Goal: Task Accomplishment & Management: Complete application form

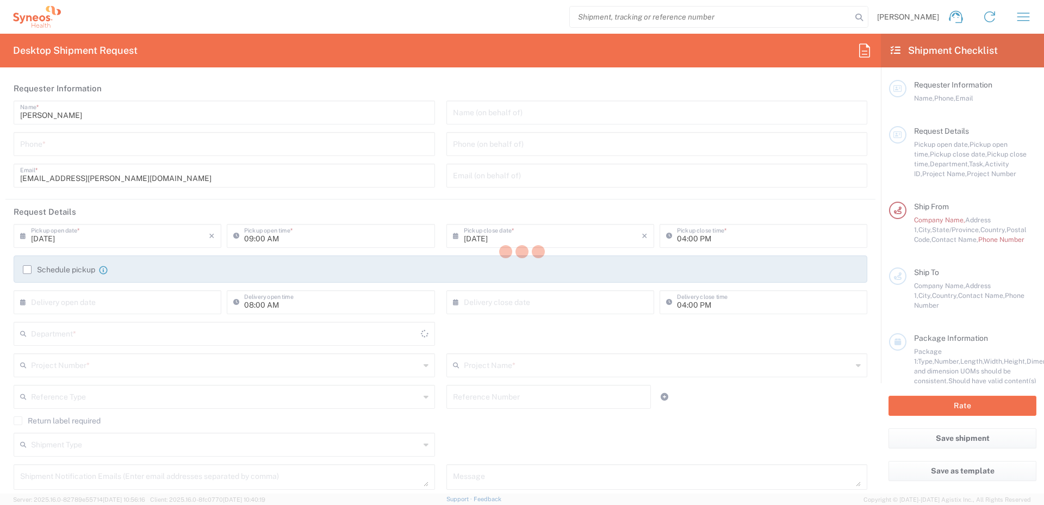
type input "[US_STATE]"
type input "[GEOGRAPHIC_DATA]"
type input "5017"
type input "Syneos Health, LLC-[GEOGRAPHIC_DATA] [GEOGRAPHIC_DATA] [GEOGRAPHIC_DATA]"
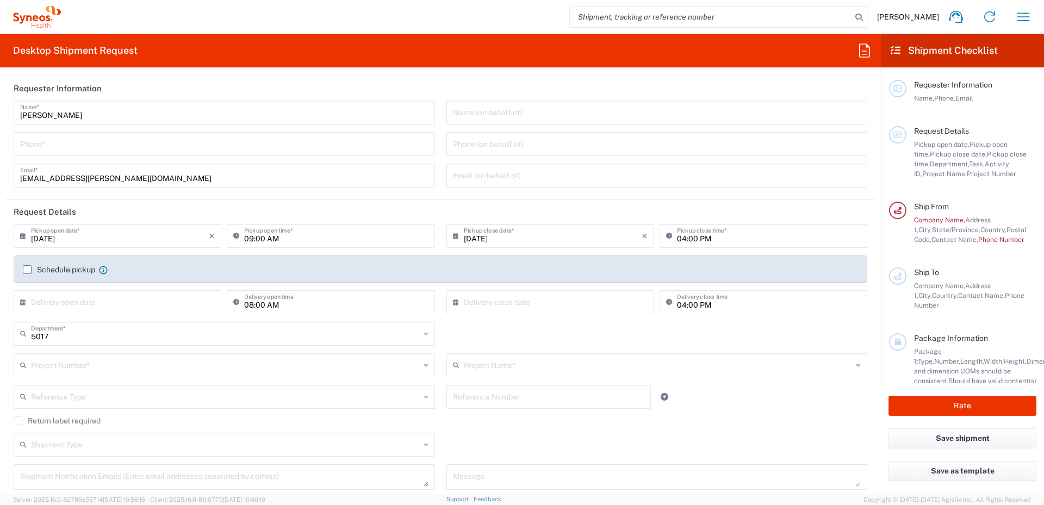
click at [394, 149] on input "tel" at bounding box center [224, 143] width 408 height 19
type input "5099907010"
drag, startPoint x: 336, startPoint y: 77, endPoint x: 442, endPoint y: 96, distance: 107.1
click at [336, 77] on header "Requester Information" at bounding box center [440, 88] width 870 height 24
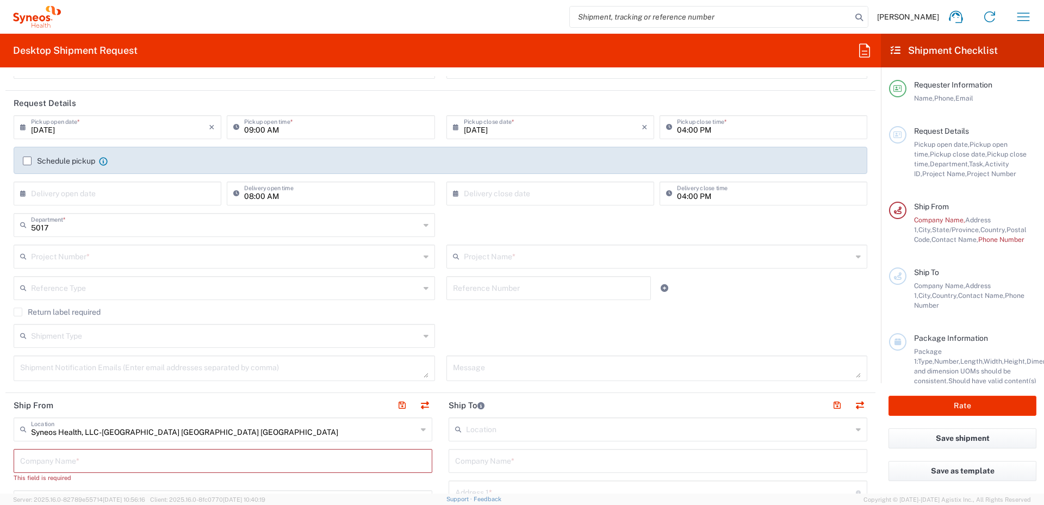
click at [270, 127] on input "09:00 AM" at bounding box center [336, 126] width 184 height 19
click at [341, 124] on input "09:00 AM" at bounding box center [336, 126] width 184 height 19
click at [289, 93] on header "Request Details" at bounding box center [440, 103] width 870 height 24
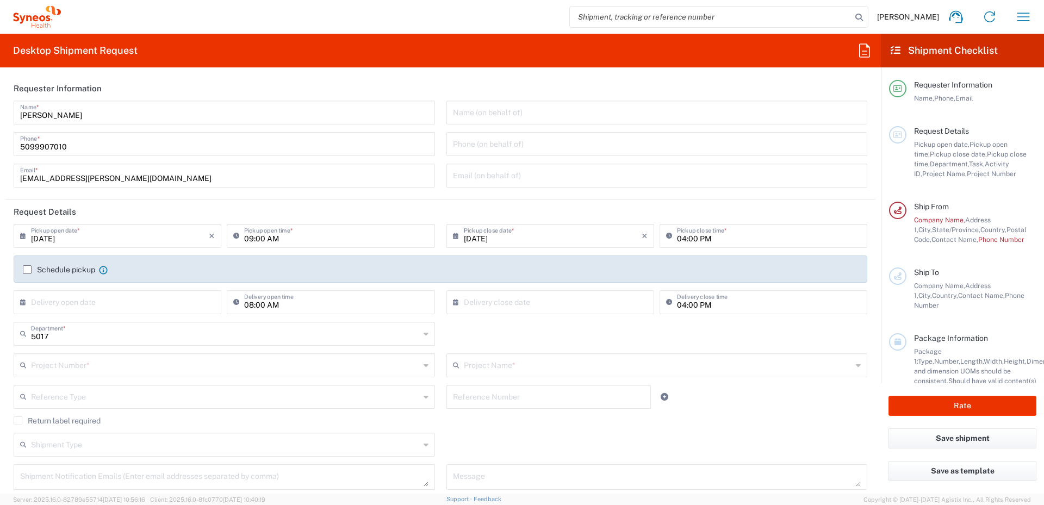
click at [439, 207] on header "Request Details" at bounding box center [440, 212] width 870 height 24
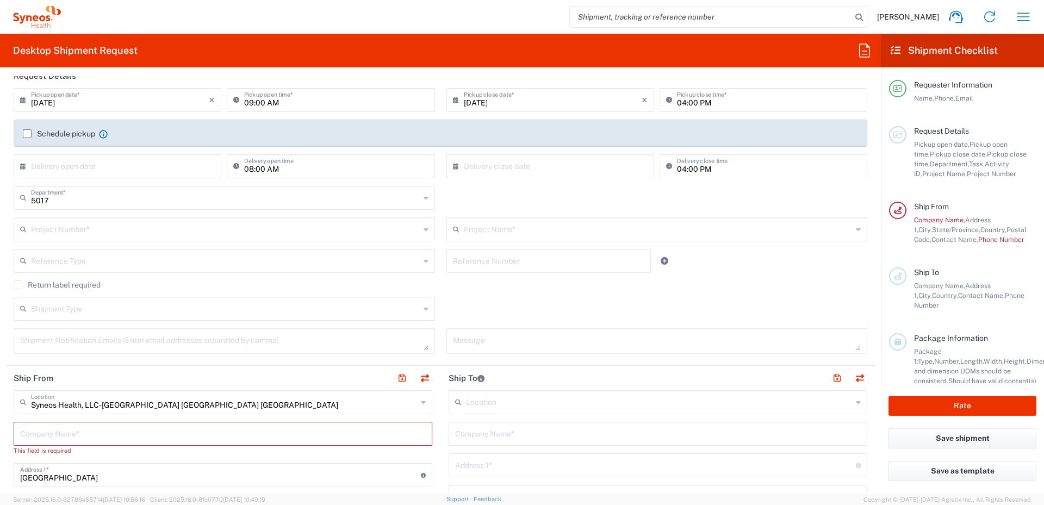
scroll to position [138, 0]
click at [486, 100] on input "[DATE]" at bounding box center [553, 97] width 178 height 19
click at [249, 98] on input "09:00 AM" at bounding box center [336, 97] width 184 height 19
click at [250, 101] on input "09:00 AM" at bounding box center [336, 97] width 184 height 19
click at [247, 100] on input "09:00 AM" at bounding box center [336, 97] width 184 height 19
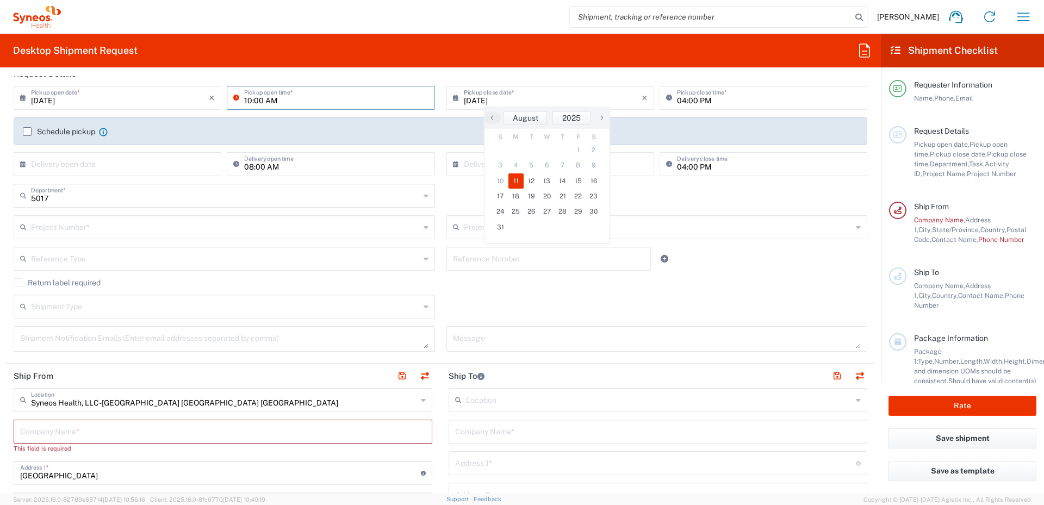
type input "10:00 AM"
click at [463, 79] on header "Request Details" at bounding box center [440, 73] width 870 height 24
click at [493, 101] on input "[DATE]" at bounding box center [553, 97] width 178 height 19
click at [530, 183] on span "12" at bounding box center [532, 180] width 16 height 15
type input "[DATE]"
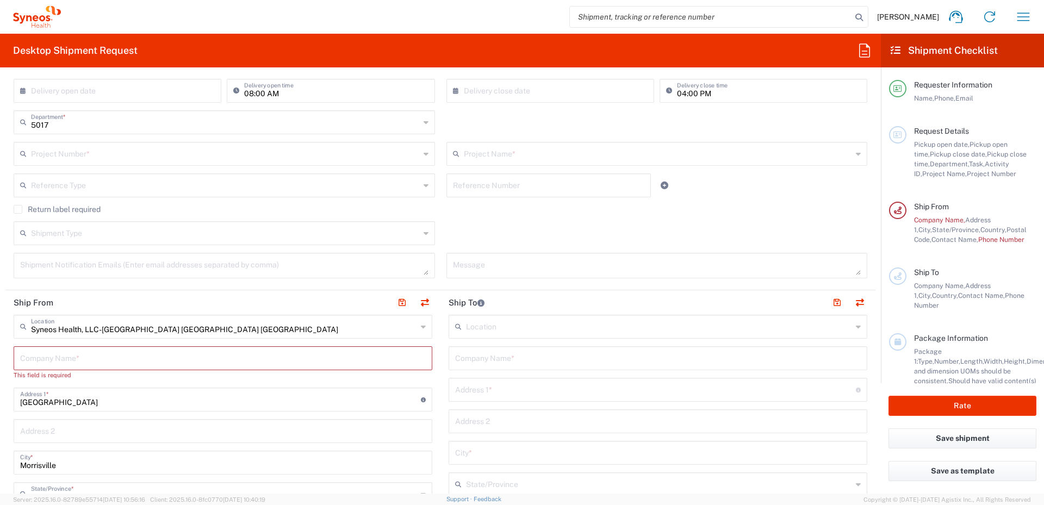
scroll to position [192, 0]
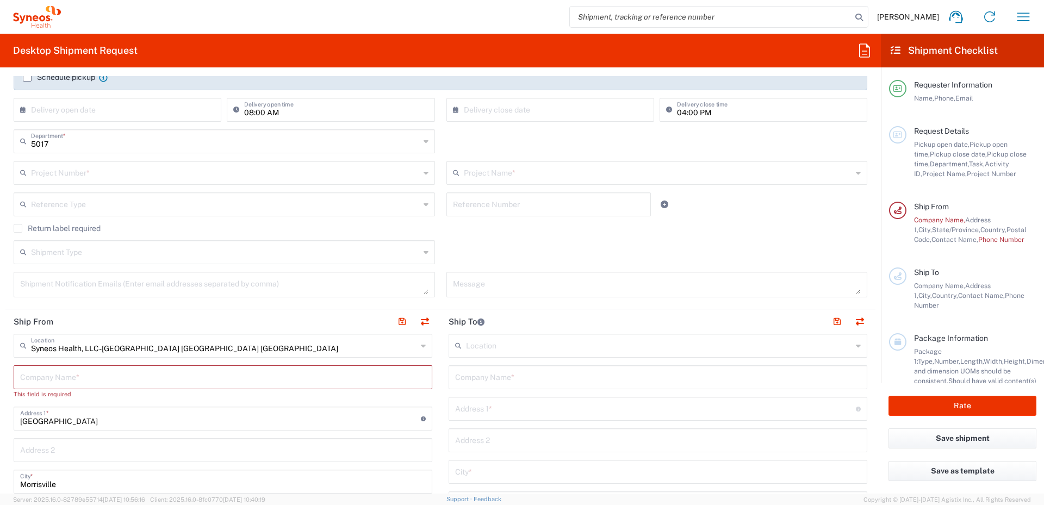
click at [356, 179] on input "text" at bounding box center [225, 172] width 389 height 19
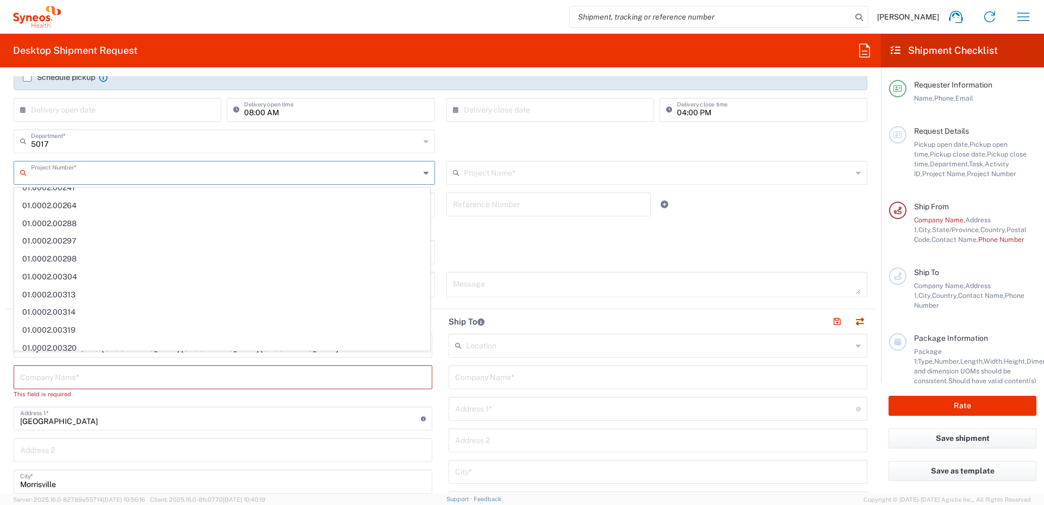
scroll to position [0, 0]
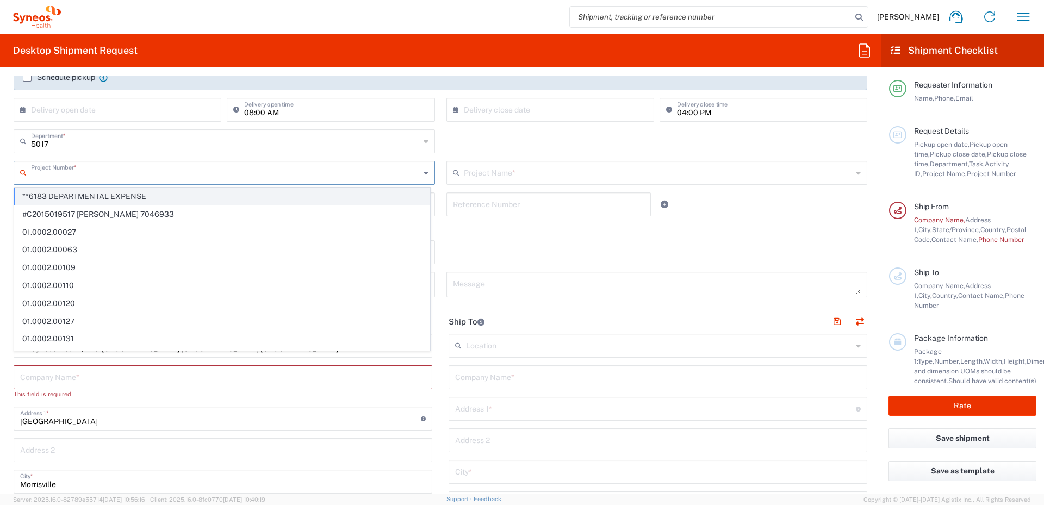
click at [368, 195] on span "**6183 DEPARTMENTAL EXPENSE" at bounding box center [222, 196] width 415 height 17
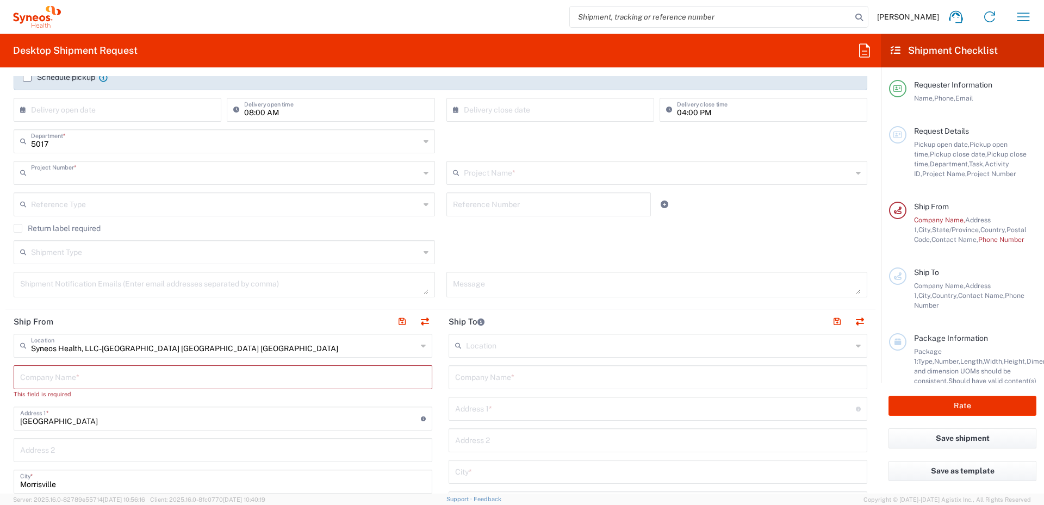
type input "**6183 DEPARTMENTAL EXPENSE"
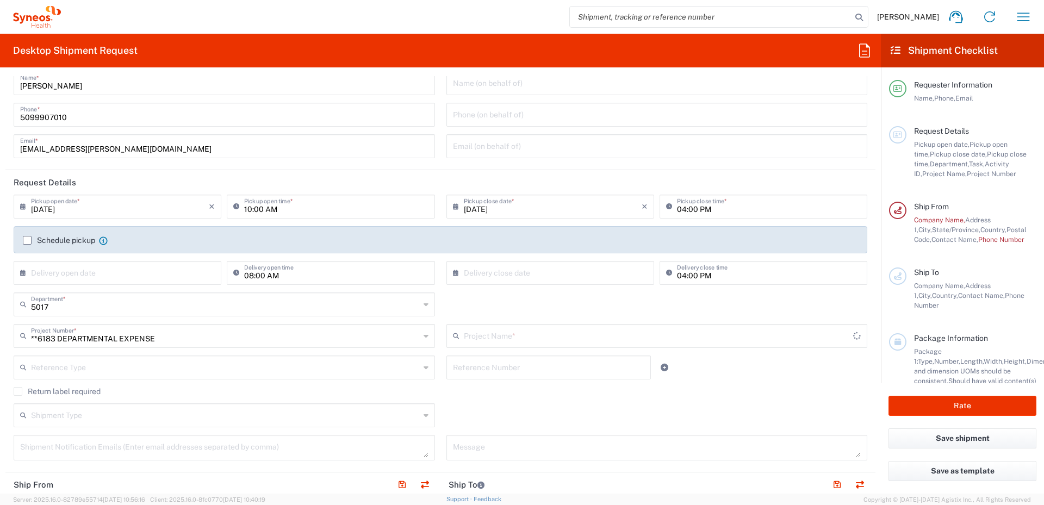
type input "6183"
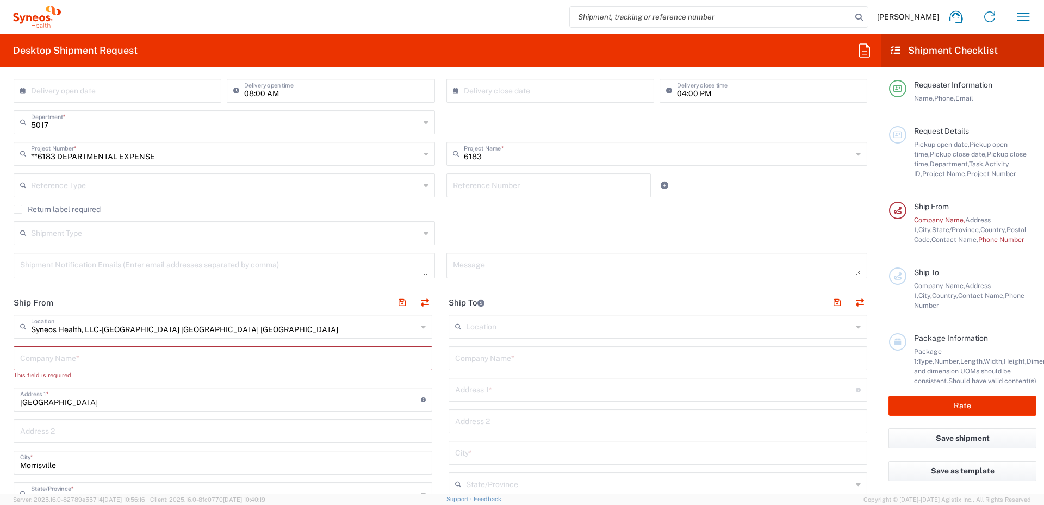
scroll to position [192, 0]
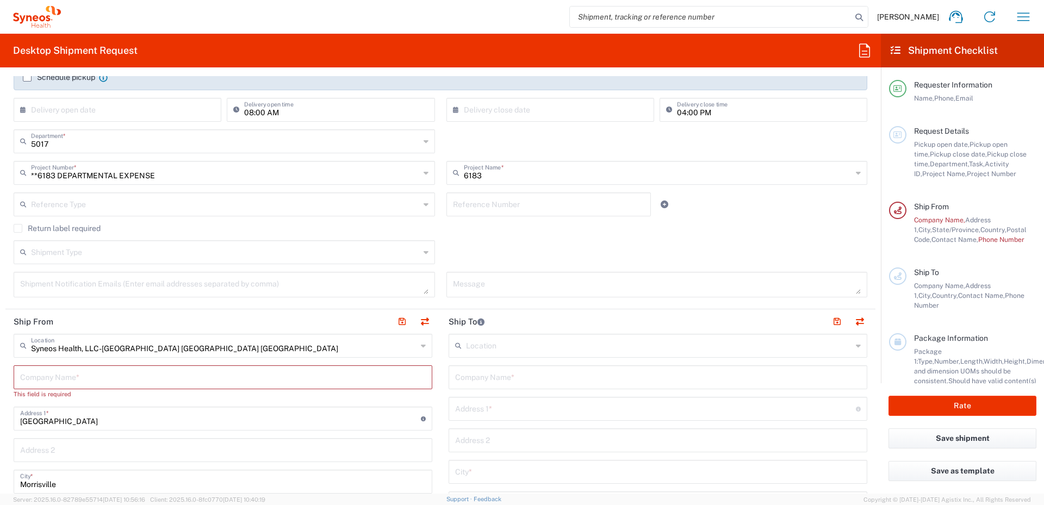
click at [424, 173] on icon at bounding box center [426, 172] width 5 height 17
type input "**6183 DEPARTMENTAL EXPENSE"
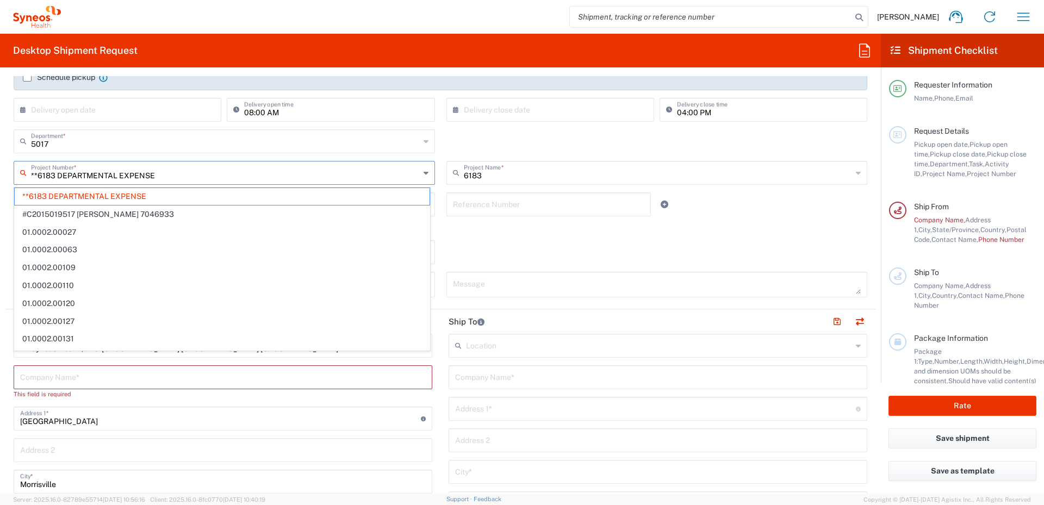
click at [499, 135] on div "5017 Department * 5017 3000 3100 3109 3110 3111 3112 3125 3130 3135 3136 3150 3…" at bounding box center [440, 145] width 865 height 32
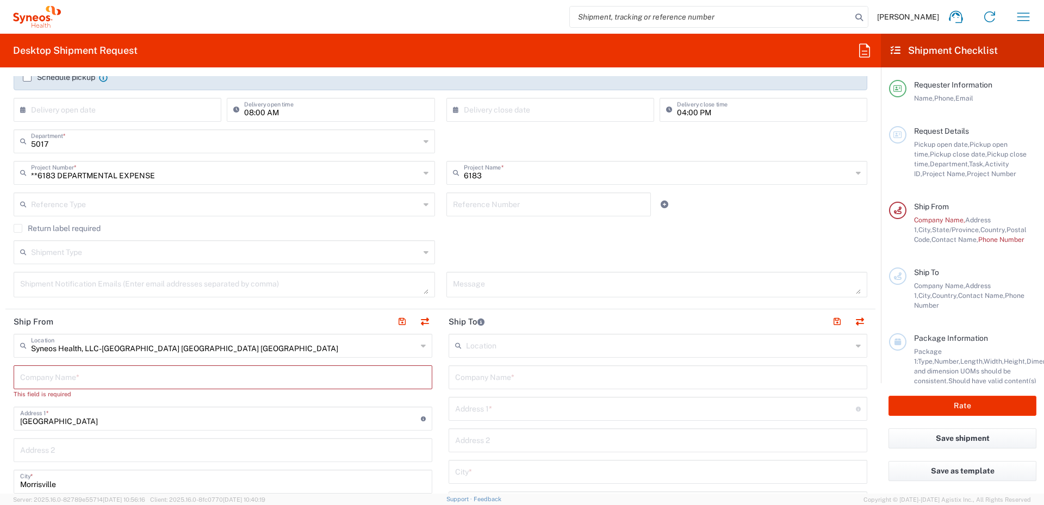
click at [425, 173] on div "**6183 DEPARTMENTAL EXPENSE Project Number *" at bounding box center [224, 173] width 421 height 24
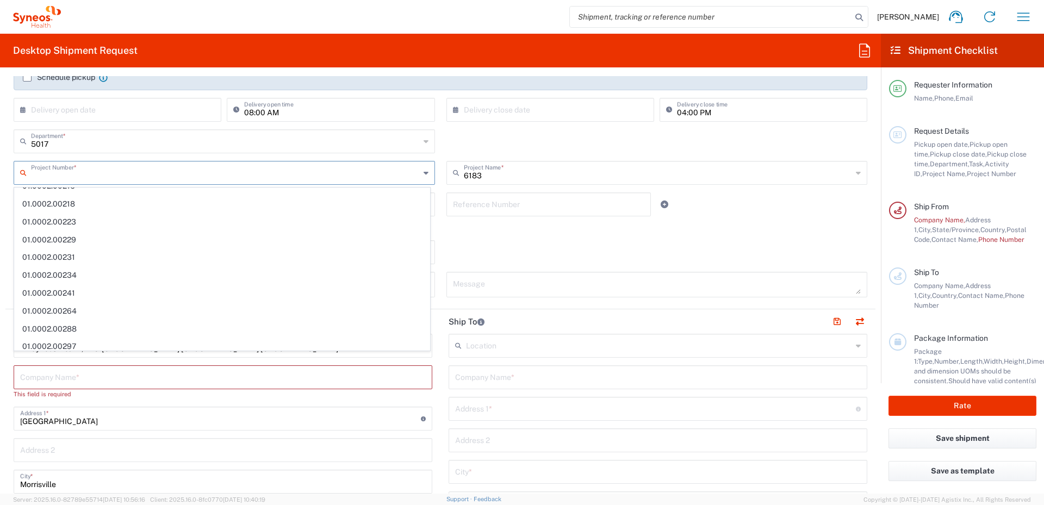
scroll to position [729, 0]
click at [494, 234] on div "Return label required" at bounding box center [441, 232] width 854 height 16
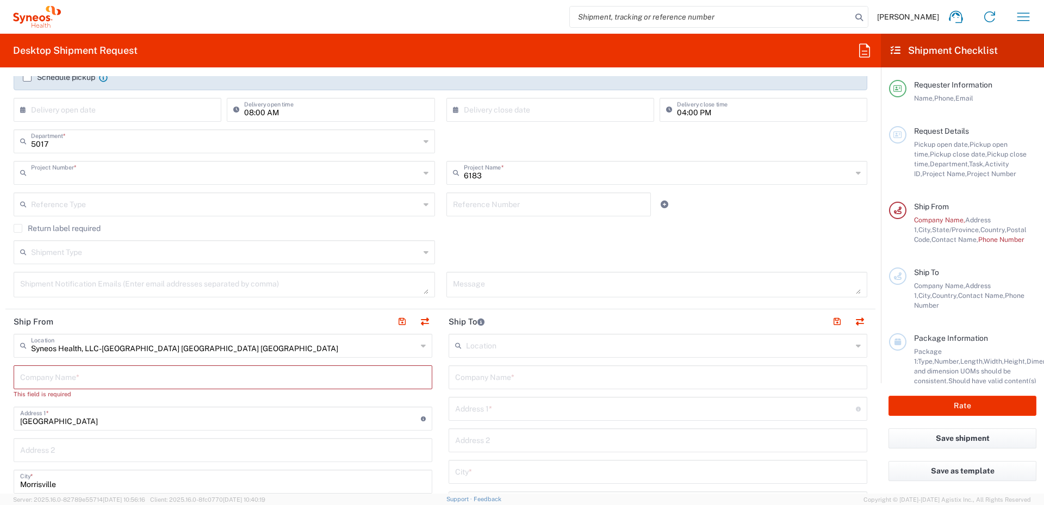
type input "**6183 DEPARTMENTAL EXPENSE"
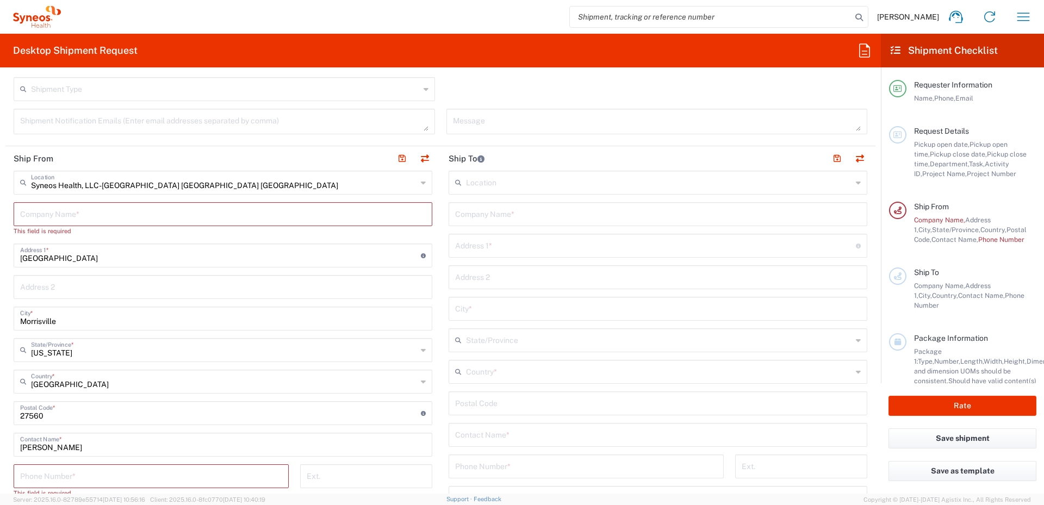
scroll to position [410, 0]
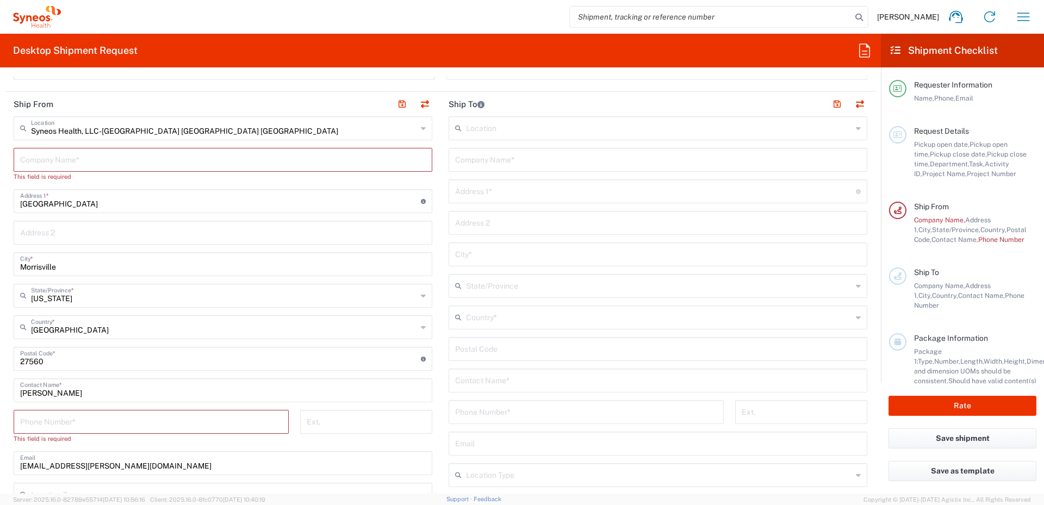
click at [520, 126] on input "text" at bounding box center [659, 127] width 386 height 19
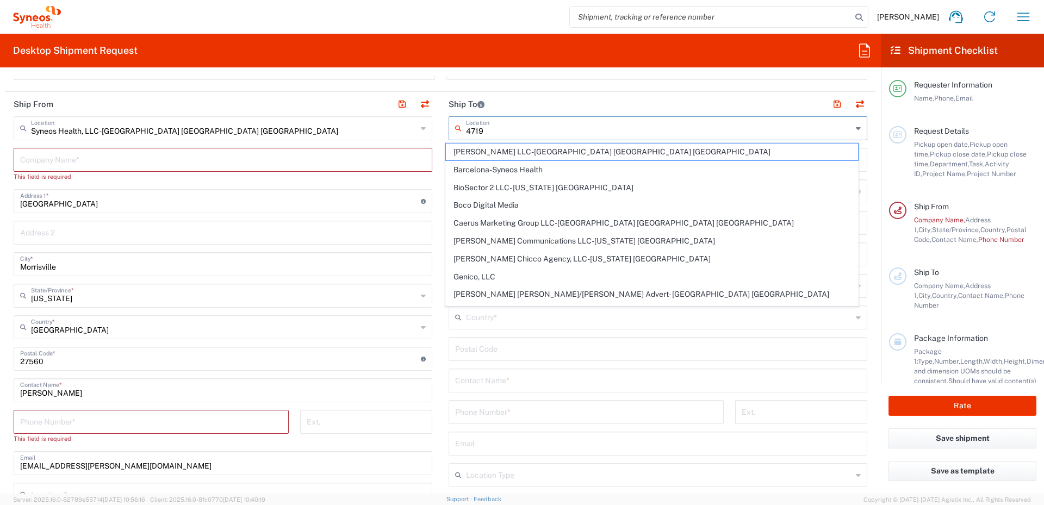
type input "4719 N"
click at [457, 132] on div "4719 N Location" at bounding box center [658, 128] width 419 height 24
click at [536, 108] on header "Ship To" at bounding box center [657, 104] width 435 height 24
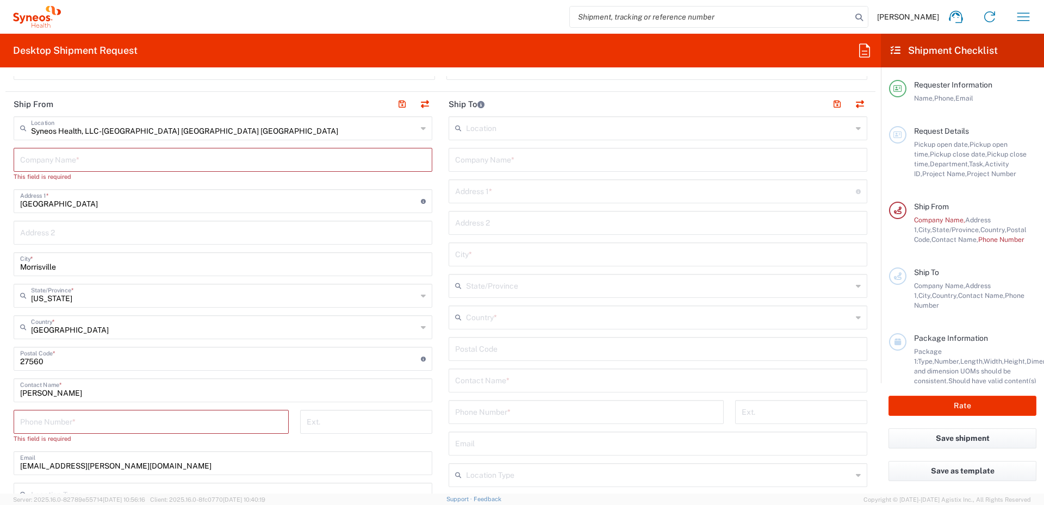
click at [489, 156] on input "text" at bounding box center [658, 159] width 406 height 19
type input "Syneos Health"
click at [477, 193] on input "text" at bounding box center [655, 190] width 401 height 19
type input "[STREET_ADDRESS]"
click at [436, 194] on main "Syneos Health, LLC-[GEOGRAPHIC_DATA] [GEOGRAPHIC_DATA] [GEOGRAPHIC_DATA] Locati…" at bounding box center [222, 354] width 435 height 476
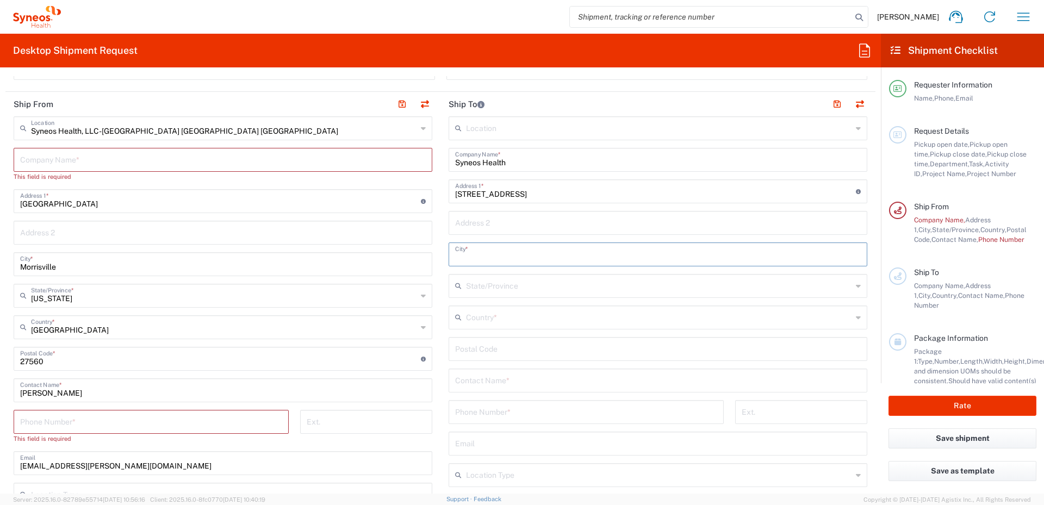
click at [484, 259] on input "text" at bounding box center [658, 253] width 406 height 19
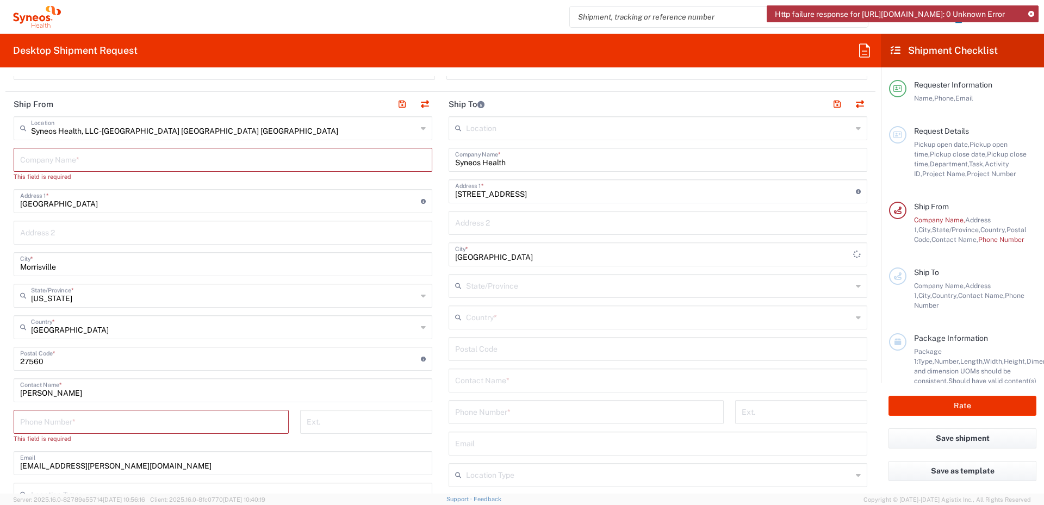
click at [449, 260] on div "[GEOGRAPHIC_DATA] *" at bounding box center [658, 255] width 419 height 24
click at [455, 260] on input "[GEOGRAPHIC_DATA]" at bounding box center [654, 253] width 398 height 19
click at [455, 256] on input "[GEOGRAPHIC_DATA]" at bounding box center [654, 253] width 398 height 19
type input "[GEOGRAPHIC_DATA]"
click at [231, 159] on input "text" at bounding box center [223, 159] width 406 height 19
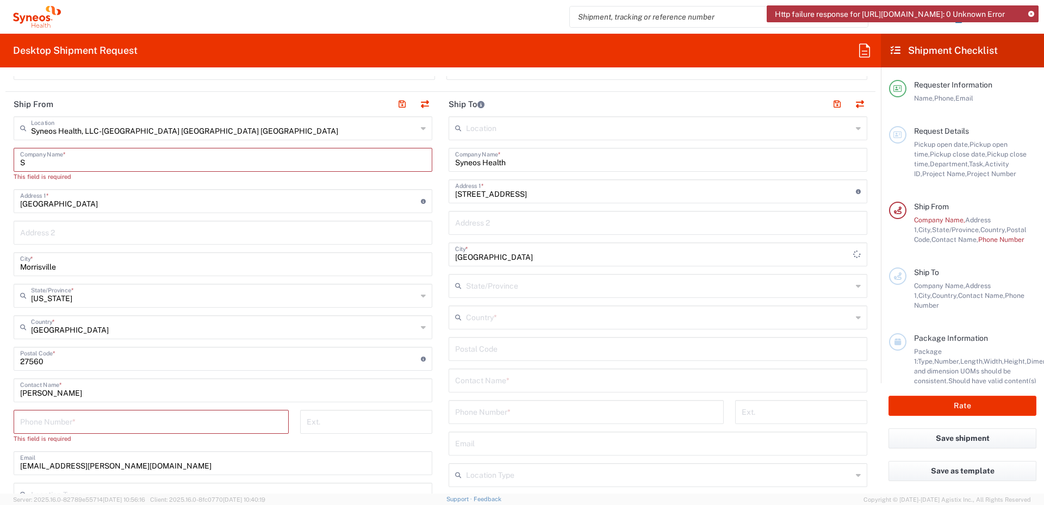
type input "Sy"
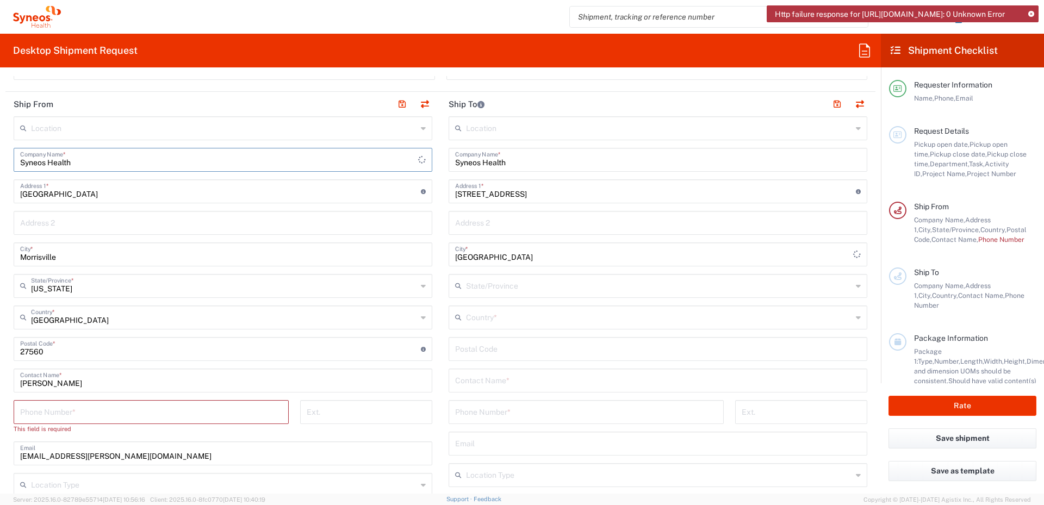
type input "Syneos Health"
click at [608, 288] on input "text" at bounding box center [659, 285] width 386 height 19
drag, startPoint x: 523, startPoint y: 288, endPoint x: 474, endPoint y: 287, distance: 48.9
click at [474, 287] on input "[US_STATE]" at bounding box center [659, 285] width 386 height 19
type input "w"
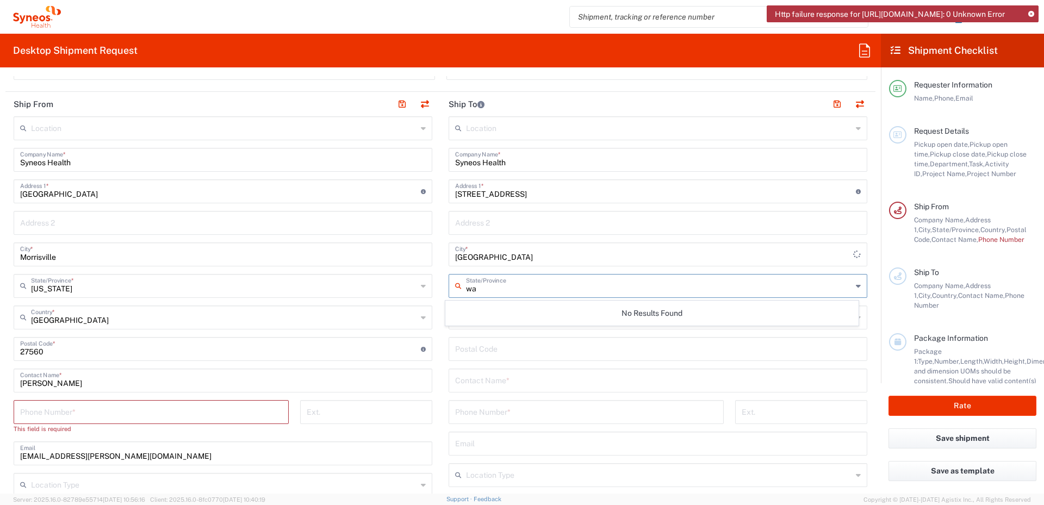
type input "wa"
click at [430, 311] on main "Location [PERSON_NAME] LLC-[GEOGRAPHIC_DATA] [GEOGRAPHIC_DATA] [GEOGRAPHIC_DATA…" at bounding box center [222, 349] width 435 height 467
click at [204, 412] on input "tel" at bounding box center [151, 411] width 262 height 19
drag, startPoint x: 496, startPoint y: 327, endPoint x: 502, endPoint y: 322, distance: 7.7
click at [496, 327] on div "Country *" at bounding box center [658, 318] width 419 height 24
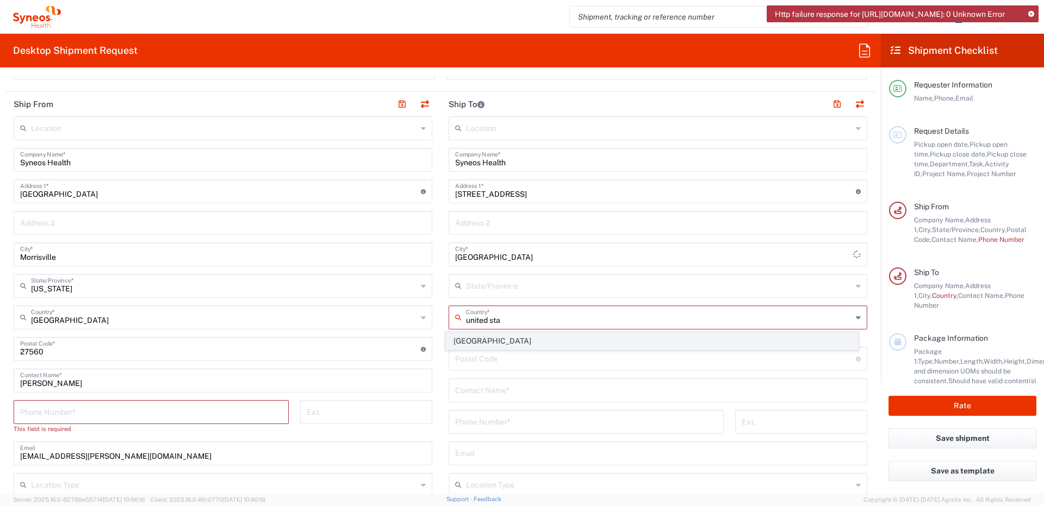
click at [473, 338] on span "[GEOGRAPHIC_DATA]" at bounding box center [652, 341] width 413 height 17
type input "[GEOGRAPHIC_DATA]"
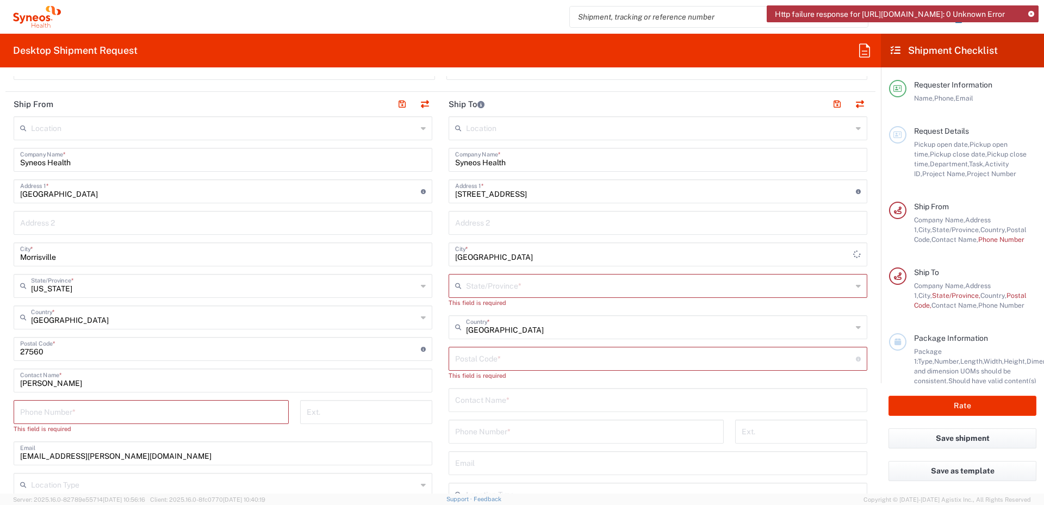
click at [484, 362] on input "undefined" at bounding box center [655, 358] width 401 height 19
type input "99216"
click at [440, 328] on main "Location [PERSON_NAME] LLC-[GEOGRAPHIC_DATA] [GEOGRAPHIC_DATA] [GEOGRAPHIC_DATA…" at bounding box center [657, 349] width 435 height 467
click at [856, 283] on icon at bounding box center [858, 285] width 5 height 17
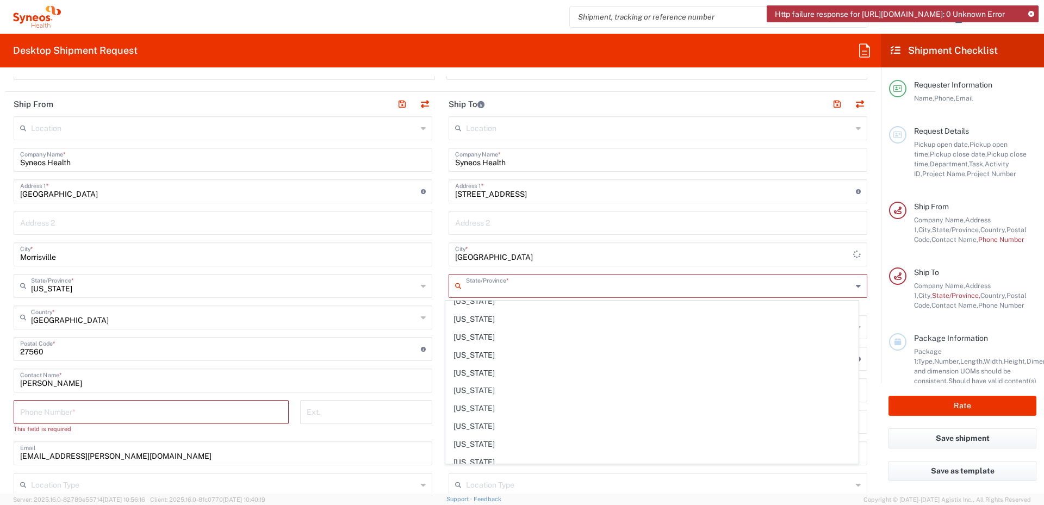
scroll to position [836, 0]
click at [636, 399] on span "[US_STATE]" at bounding box center [652, 401] width 413 height 17
type input "[US_STATE]"
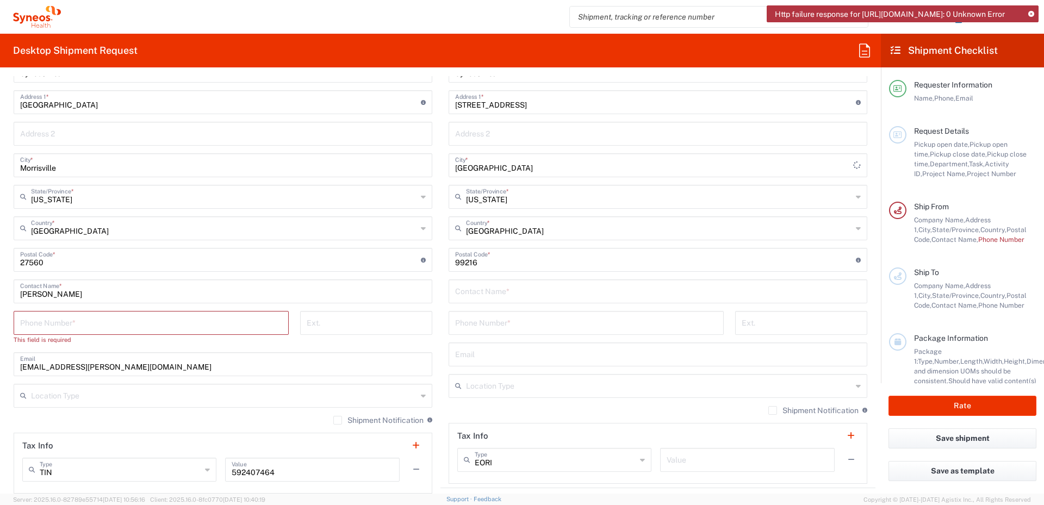
scroll to position [519, 0]
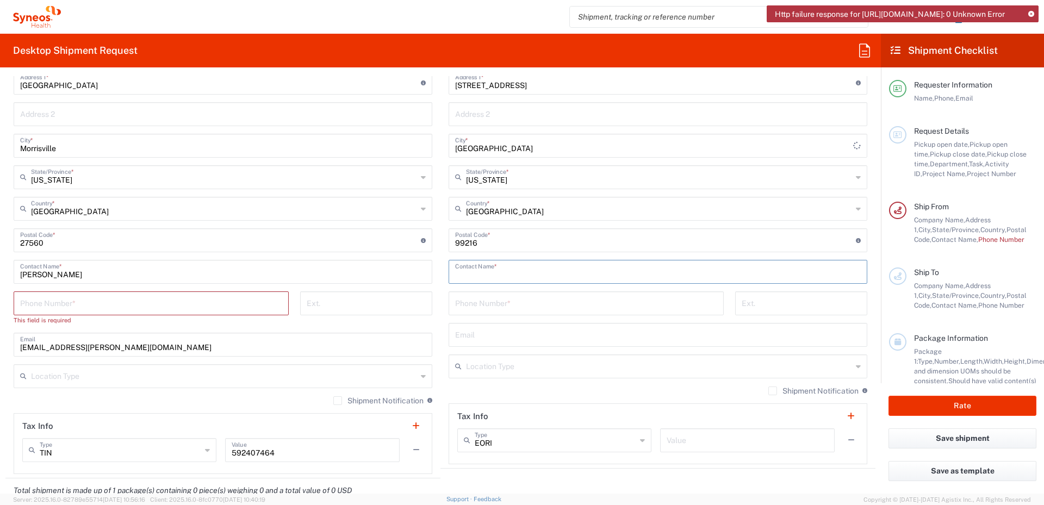
click at [472, 279] on input "text" at bounding box center [658, 271] width 406 height 19
type input "[PERSON_NAME]"
click at [480, 305] on input "tel" at bounding box center [586, 302] width 262 height 19
click at [703, 303] on input "5099907010" at bounding box center [586, 302] width 262 height 19
type input "5099907010"
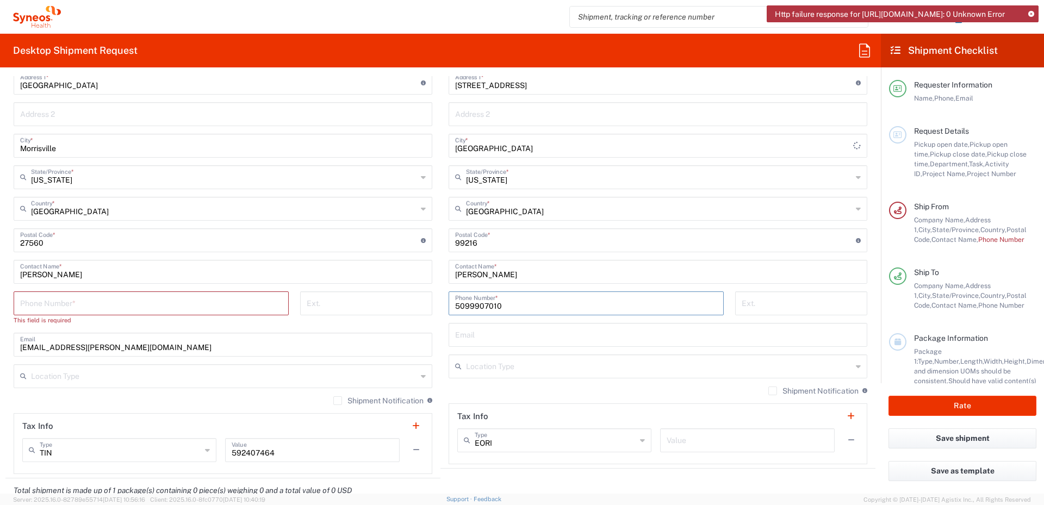
click at [730, 312] on div "Ext." at bounding box center [802, 307] width 144 height 32
click at [718, 332] on input "text" at bounding box center [658, 334] width 406 height 19
drag, startPoint x: 471, startPoint y: 334, endPoint x: 153, endPoint y: 275, distance: 323.6
click at [471, 334] on input "text" at bounding box center [658, 334] width 406 height 19
type input "[EMAIL_ADDRESS][PERSON_NAME][DOMAIN_NAME]"
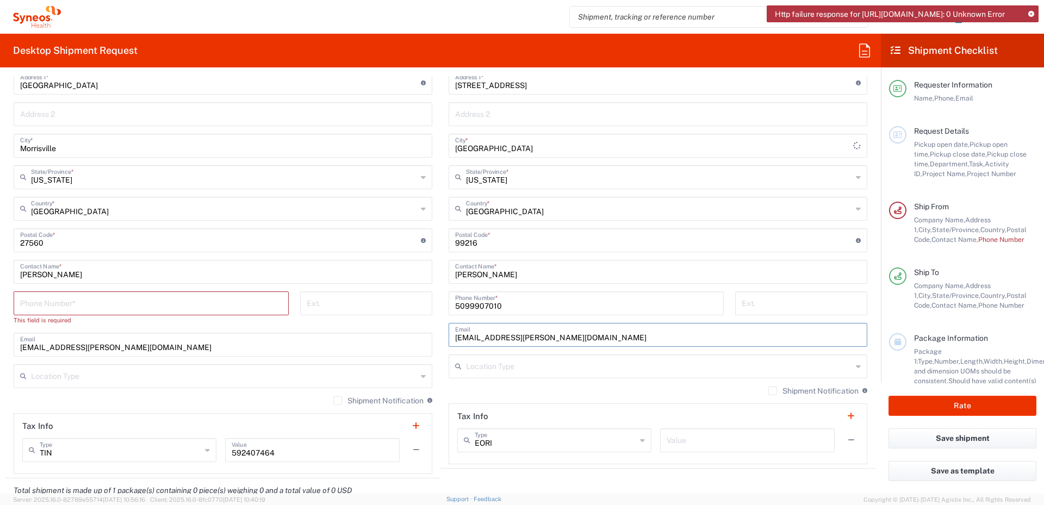
click at [153, 275] on input "[PERSON_NAME]" at bounding box center [223, 271] width 406 height 19
drag, startPoint x: 150, startPoint y: 274, endPoint x: 13, endPoint y: 273, distance: 137.0
click at [13, 273] on main "Location [PERSON_NAME] LLC-[GEOGRAPHIC_DATA] [GEOGRAPHIC_DATA] [GEOGRAPHIC_DATA…" at bounding box center [222, 241] width 435 height 467
type input "[PERSON_NAME]"
click at [133, 303] on input "tel" at bounding box center [151, 302] width 262 height 19
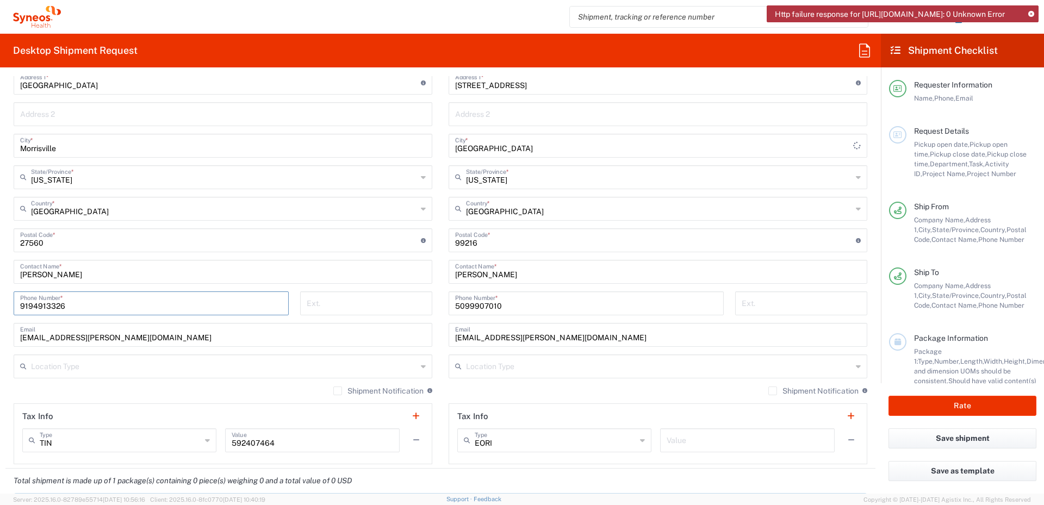
type input "9194913326"
drag, startPoint x: 191, startPoint y: 337, endPoint x: 10, endPoint y: 333, distance: 180.6
click at [10, 333] on main "Location [PERSON_NAME] LLC-[GEOGRAPHIC_DATA] [GEOGRAPHIC_DATA] [GEOGRAPHIC_DATA…" at bounding box center [222, 236] width 435 height 457
paste input "text"
click at [160, 342] on input "text" at bounding box center [223, 334] width 406 height 19
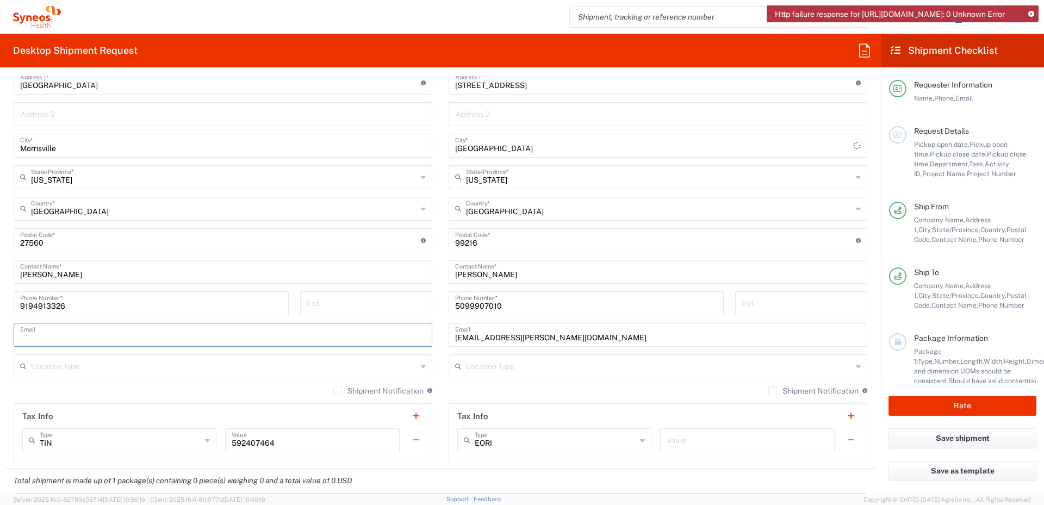
paste input "[PERSON_NAME][EMAIL_ADDRESS][DOMAIN_NAME]"
click at [269, 339] on input "[PERSON_NAME][EMAIL_ADDRESS][DOMAIN_NAME]" at bounding box center [223, 334] width 406 height 19
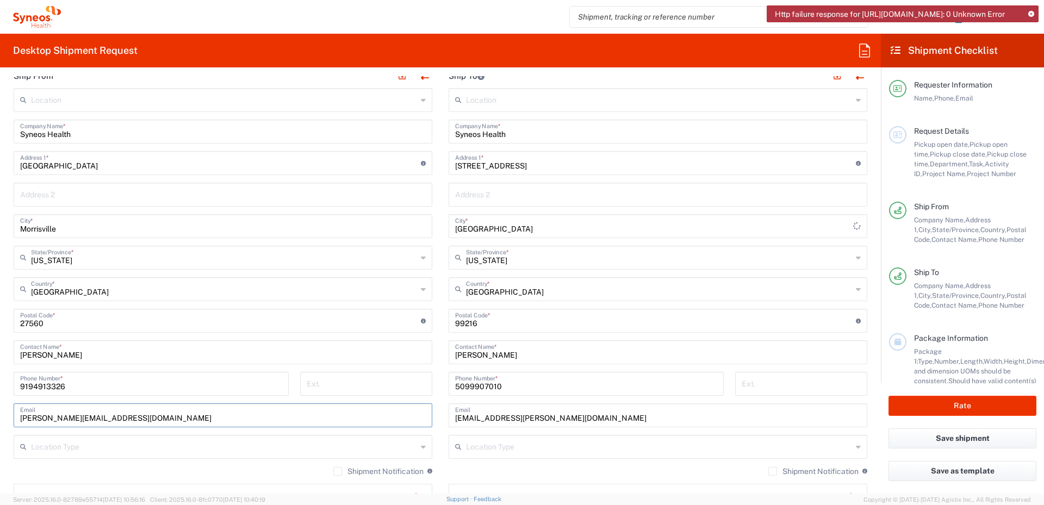
scroll to position [410, 0]
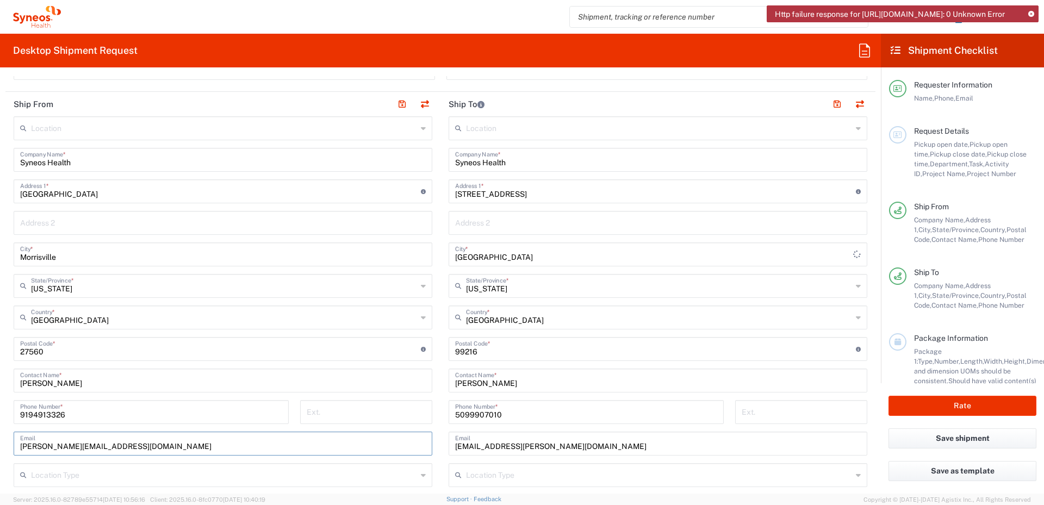
type input "[PERSON_NAME][EMAIL_ADDRESS][DOMAIN_NAME]"
click at [440, 351] on main "Location [PERSON_NAME] LLC-[GEOGRAPHIC_DATA] [GEOGRAPHIC_DATA] [GEOGRAPHIC_DATA…" at bounding box center [657, 344] width 435 height 457
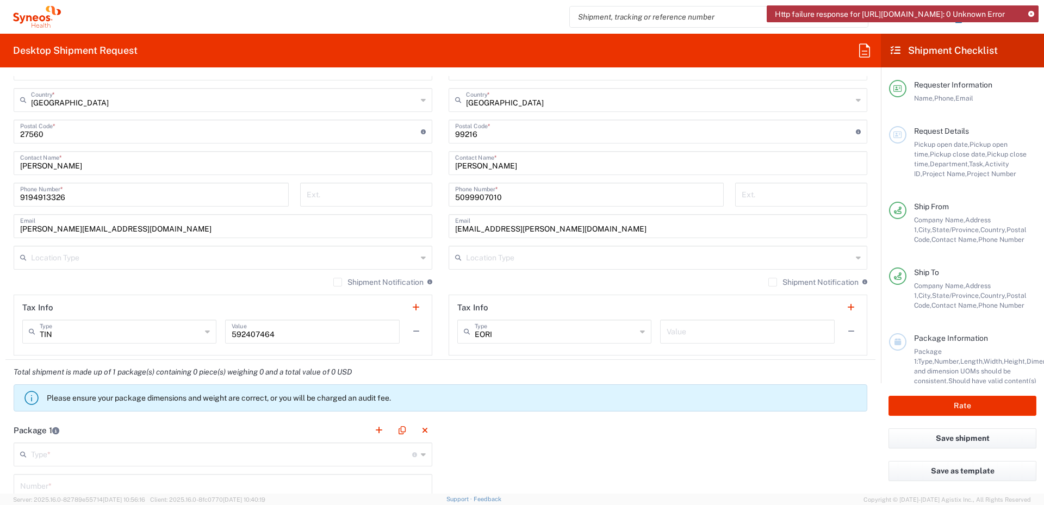
click at [164, 265] on input "text" at bounding box center [224, 256] width 386 height 19
click at [0, 0] on span "Business (General)" at bounding box center [0, 0] width 0 height 0
type input "Business (General)"
click at [562, 259] on input "text" at bounding box center [659, 256] width 386 height 19
click at [0, 0] on span "Residential/Home" at bounding box center [0, 0] width 0 height 0
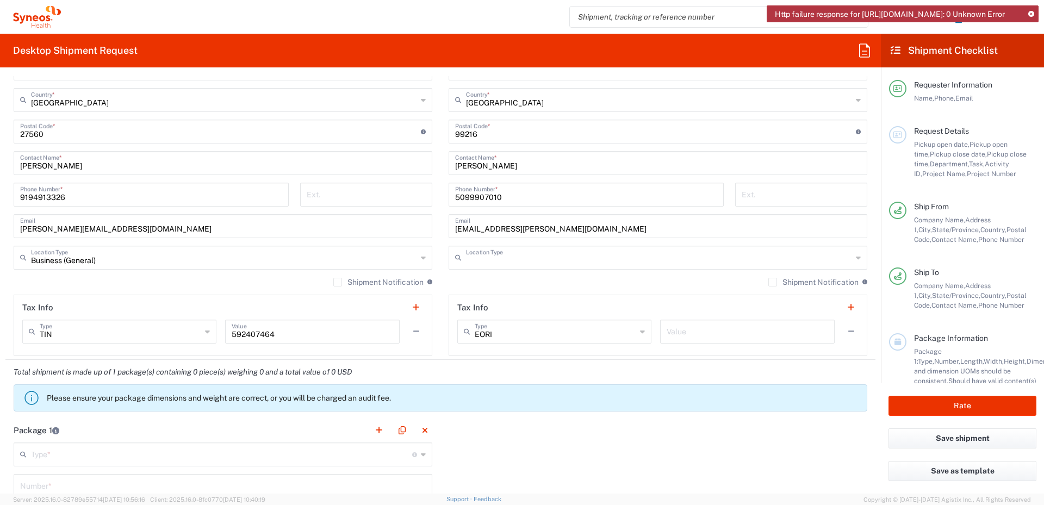
type input "Residential/Home"
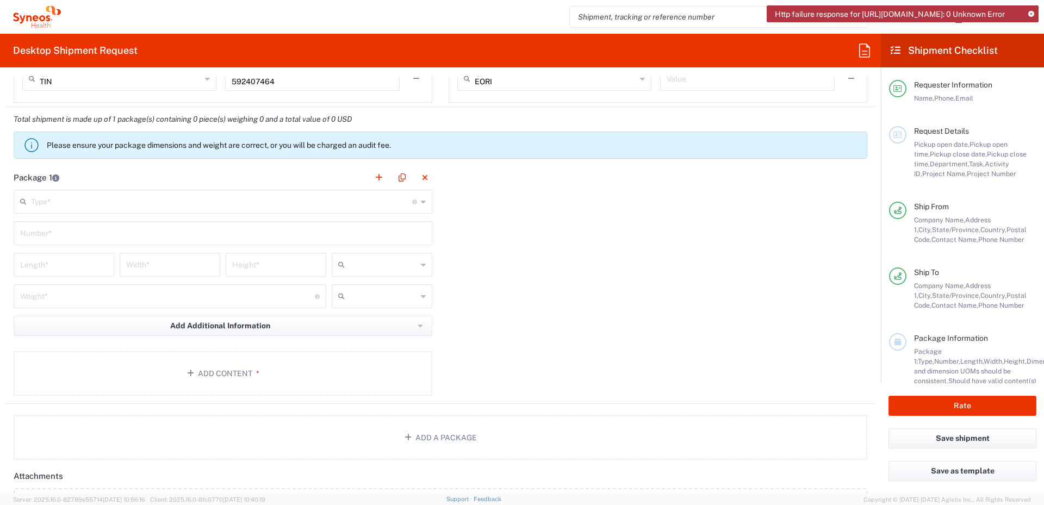
scroll to position [899, 0]
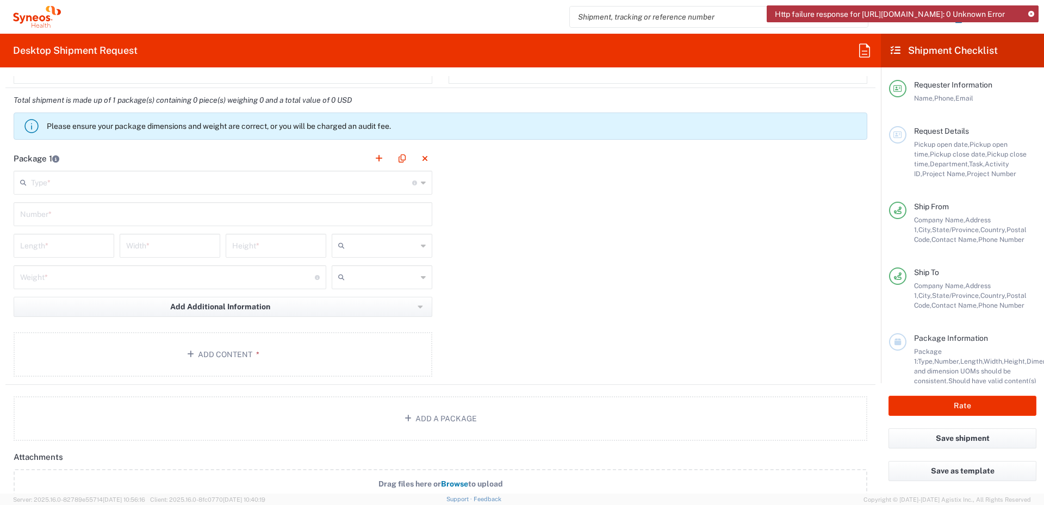
click at [357, 191] on input "text" at bounding box center [221, 181] width 381 height 19
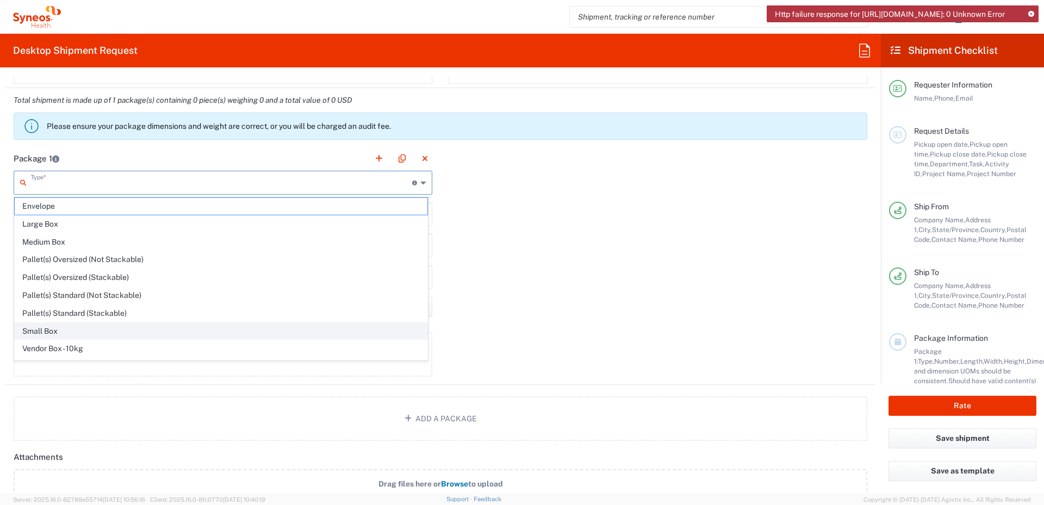
click at [278, 329] on span "Small Box" at bounding box center [221, 331] width 413 height 17
type input "Small Box"
type input "12.25"
type input "11"
type input "1.5"
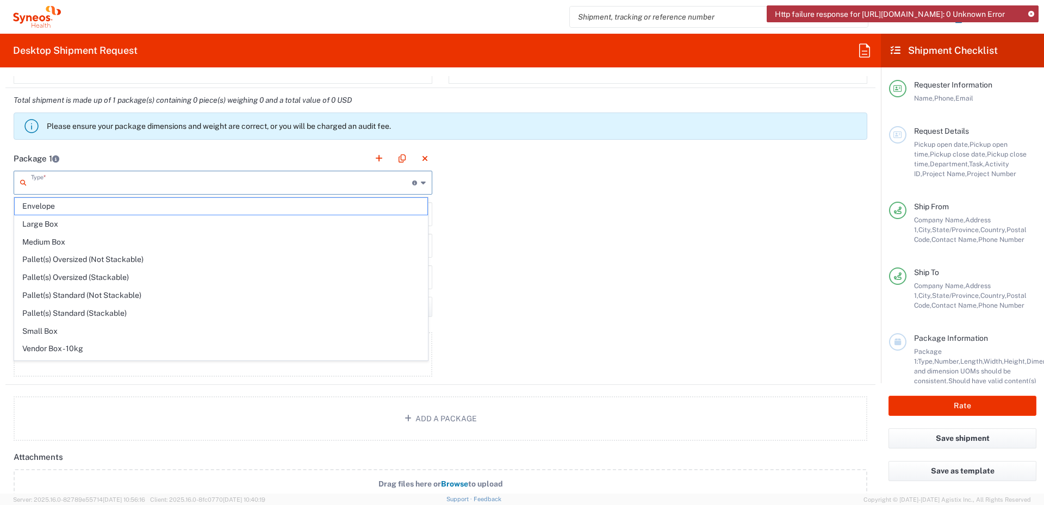
type input "in"
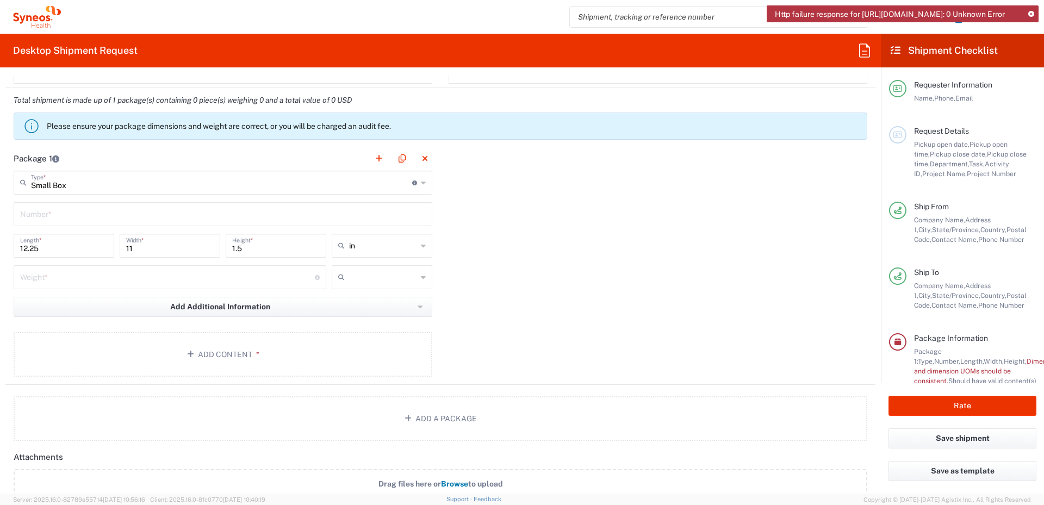
click at [405, 222] on input "text" at bounding box center [223, 213] width 406 height 19
type input "1"
click at [481, 218] on div "Package 1 Small Box Type * Material used to package goods Envelope Large Box Me…" at bounding box center [440, 265] width 870 height 239
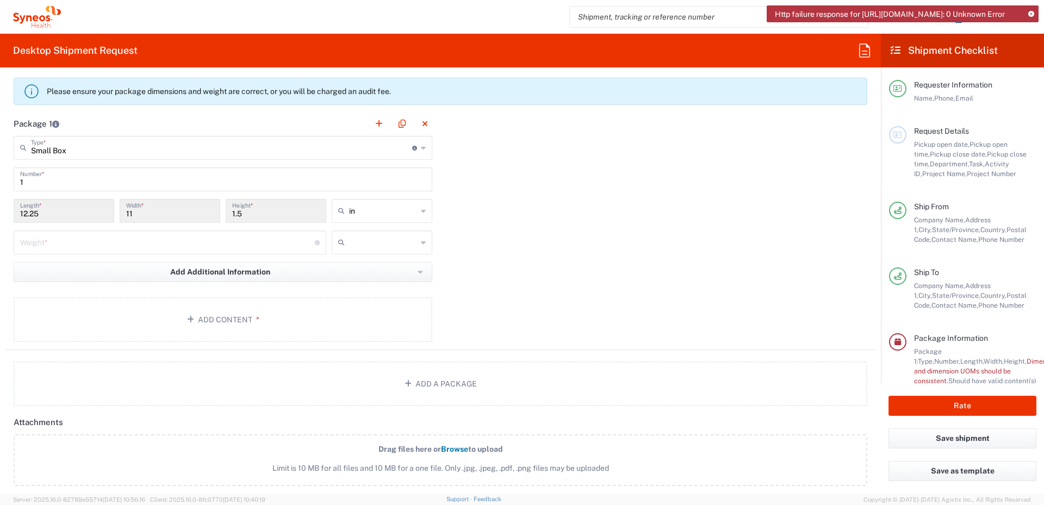
scroll to position [954, 0]
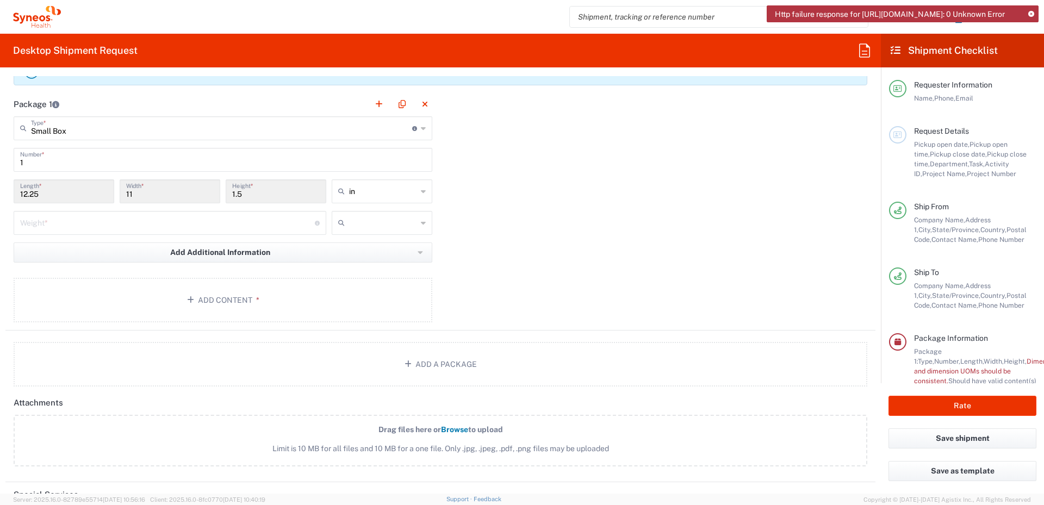
click at [267, 220] on input "number" at bounding box center [167, 222] width 295 height 19
type input "2"
click at [465, 215] on div "Package 1 Small Box Type * Material used to package goods Envelope Large Box Me…" at bounding box center [440, 211] width 870 height 239
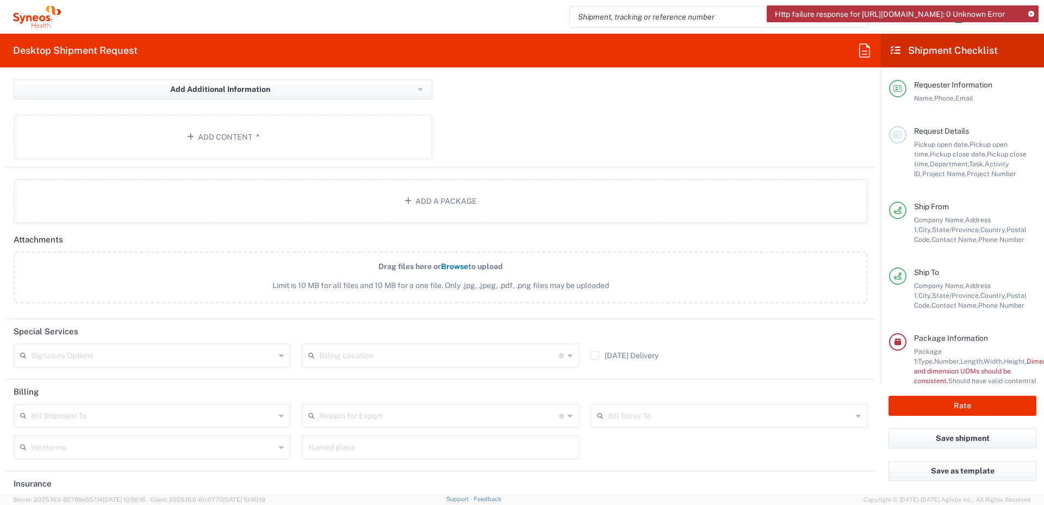
scroll to position [1165, 0]
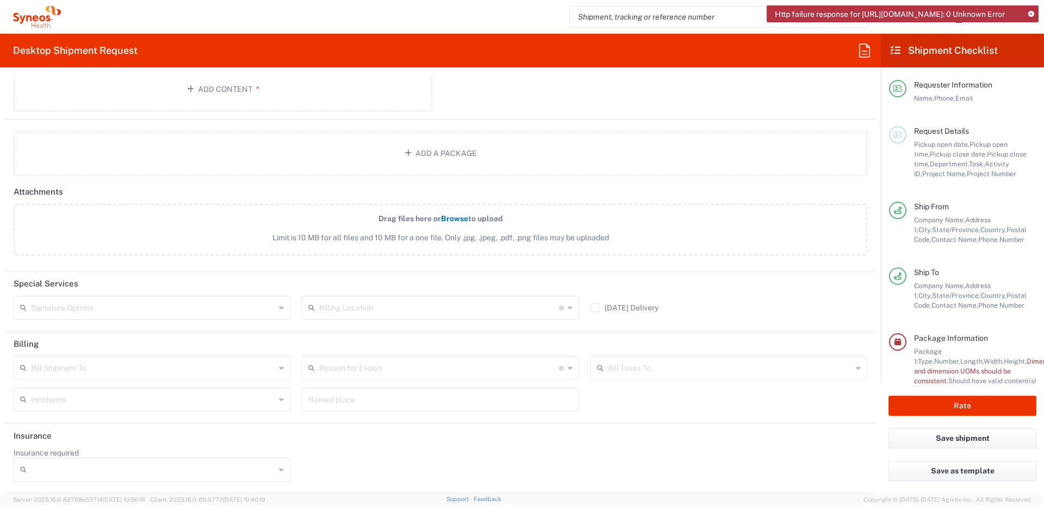
click at [281, 309] on icon at bounding box center [281, 307] width 5 height 17
click at [266, 276] on header "Special Services" at bounding box center [440, 283] width 870 height 24
click at [279, 369] on icon at bounding box center [281, 367] width 5 height 17
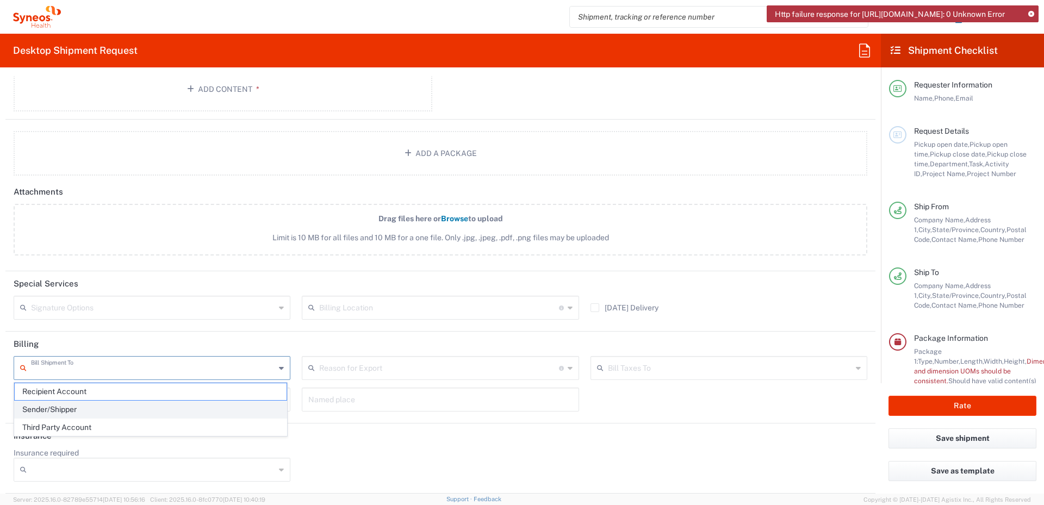
click at [231, 403] on span "Sender/Shipper" at bounding box center [151, 409] width 272 height 17
type input "Sender/Shipper"
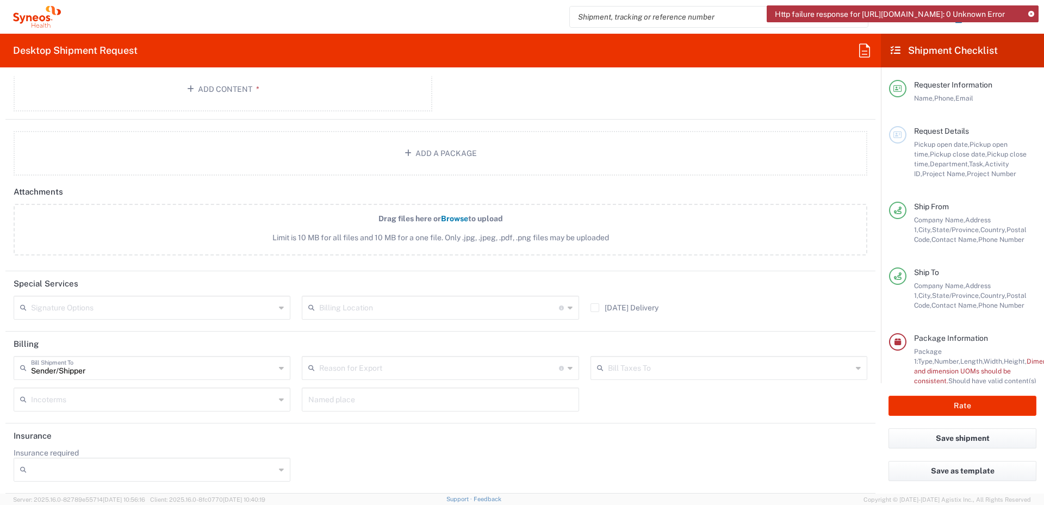
click at [568, 367] on icon at bounding box center [570, 367] width 5 height 17
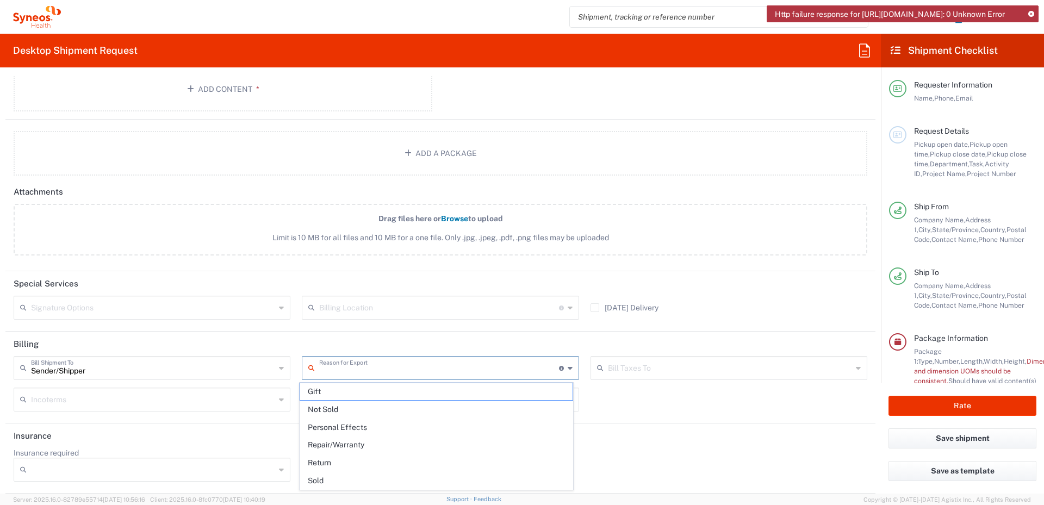
drag, startPoint x: 521, startPoint y: 404, endPoint x: 847, endPoint y: 377, distance: 327.4
click at [520, 404] on span "Not Sold" at bounding box center [436, 409] width 272 height 17
type input "Not Sold"
click at [856, 369] on icon at bounding box center [858, 367] width 5 height 17
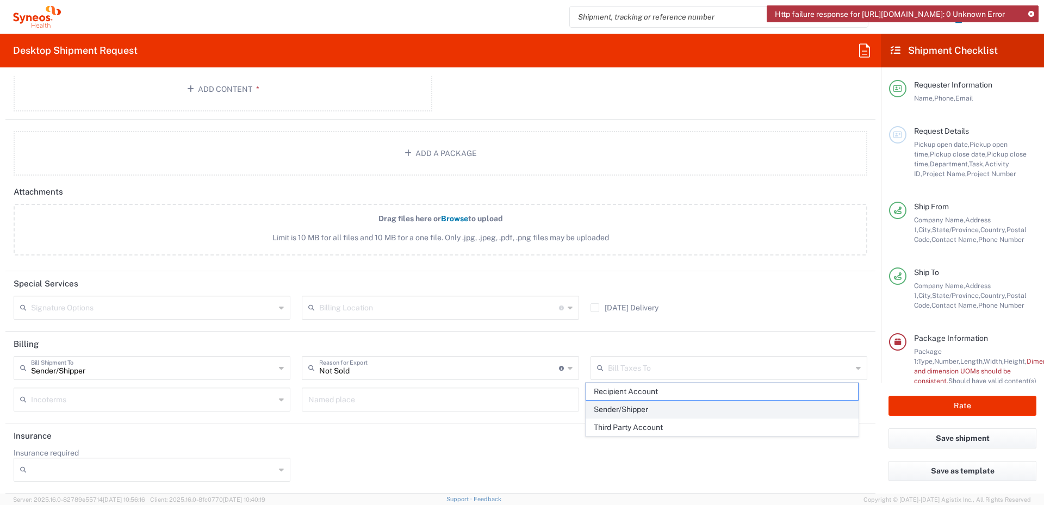
click at [732, 405] on span "Sender/Shipper" at bounding box center [722, 409] width 272 height 17
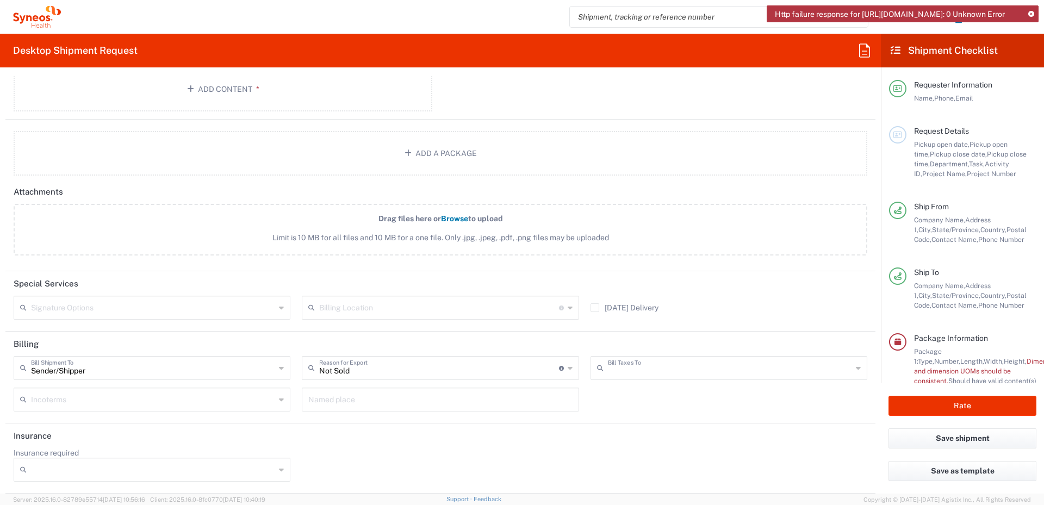
type input "Sender/Shipper"
click at [279, 401] on icon at bounding box center [281, 399] width 5 height 17
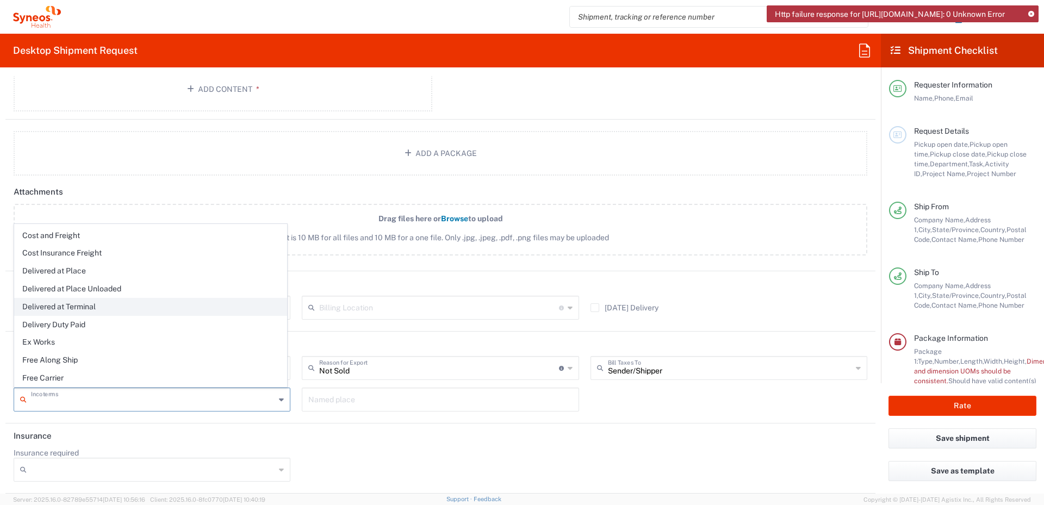
scroll to position [51, 0]
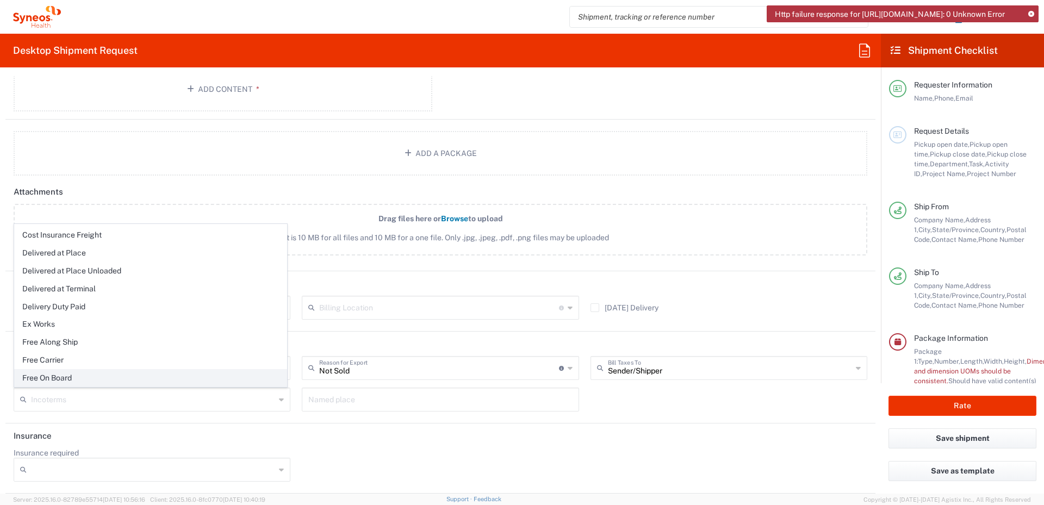
click at [246, 371] on span "Free On Board" at bounding box center [151, 378] width 272 height 17
type input "Recipient Account"
type input "Free On Board"
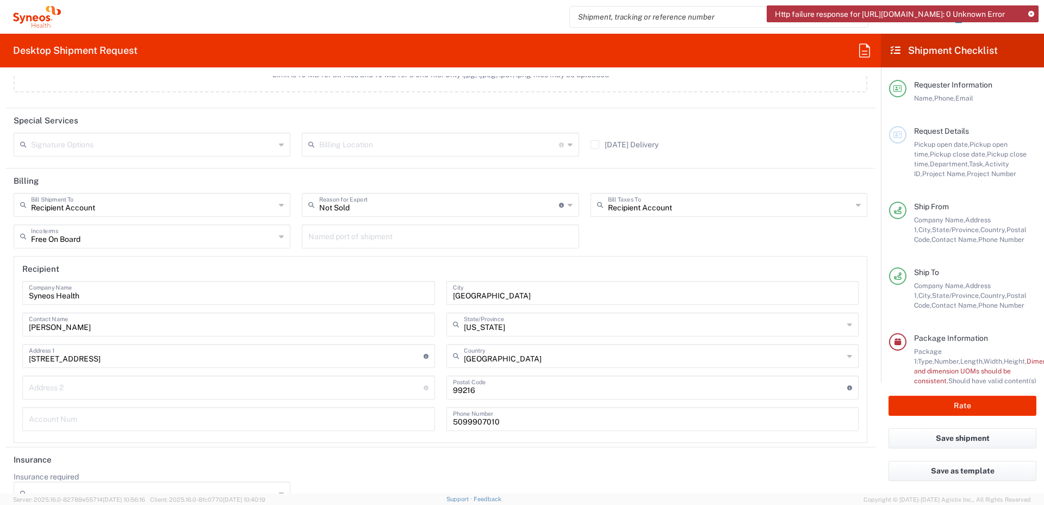
scroll to position [1352, 0]
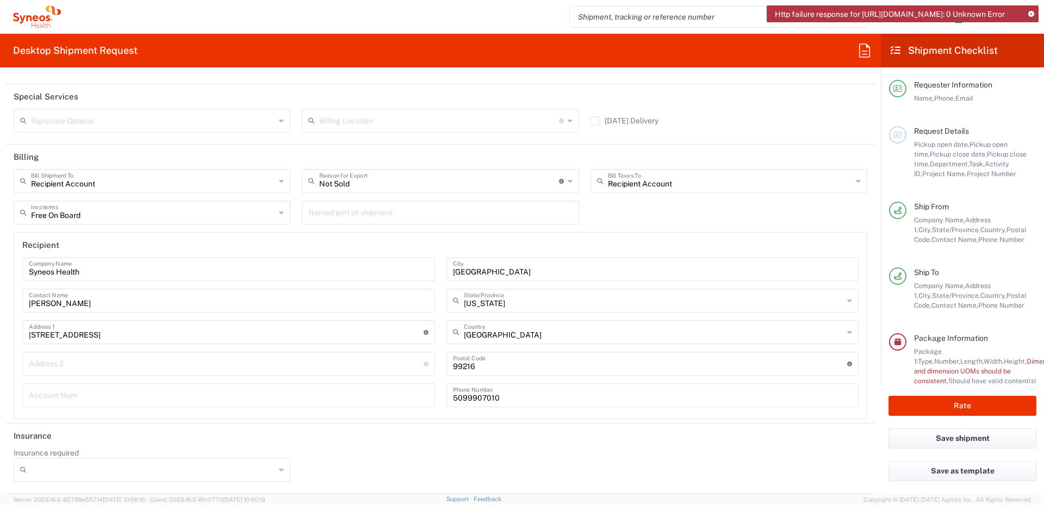
click at [258, 478] on input "Insurance required" at bounding box center [153, 469] width 244 height 17
click at [0, 0] on span "No" at bounding box center [0, 0] width 0 height 0
click at [28, 431] on h2 "Insurance" at bounding box center [33, 436] width 38 height 11
type input "No"
click at [989, 400] on button "Rate" at bounding box center [963, 406] width 148 height 20
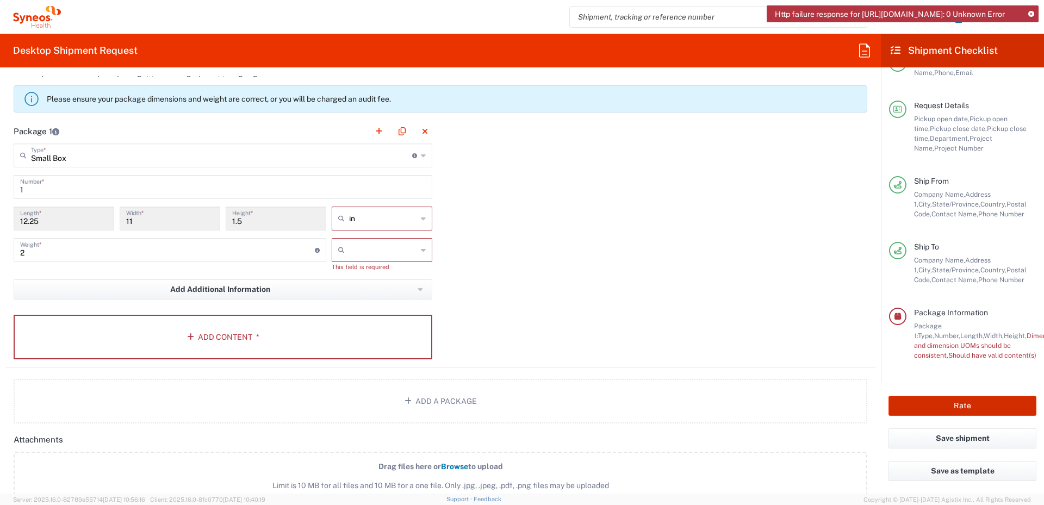
scroll to position [872, 0]
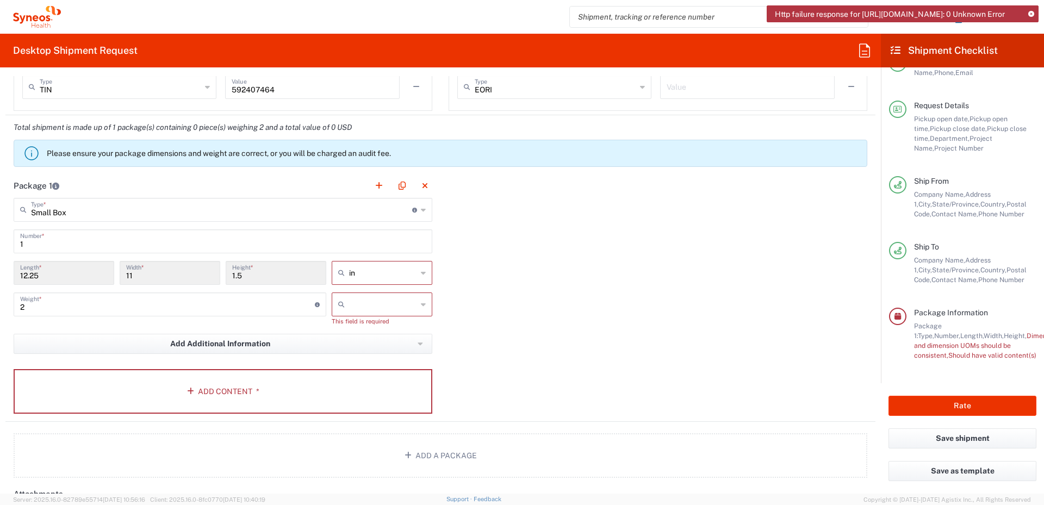
click at [421, 304] on icon at bounding box center [423, 304] width 5 height 17
click at [374, 343] on span "lbs" at bounding box center [378, 346] width 97 height 17
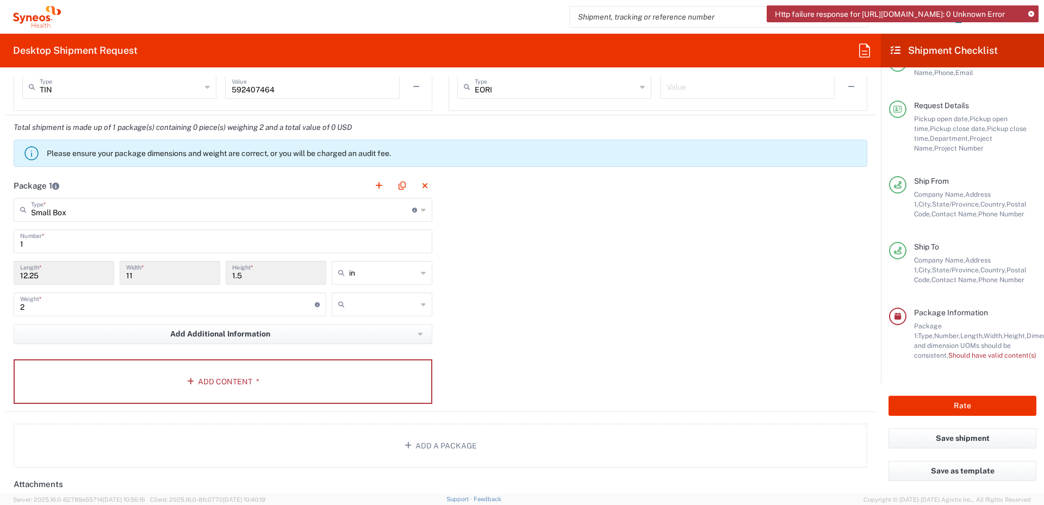
type input "lbs"
click at [231, 384] on button "Add Content *" at bounding box center [223, 381] width 419 height 45
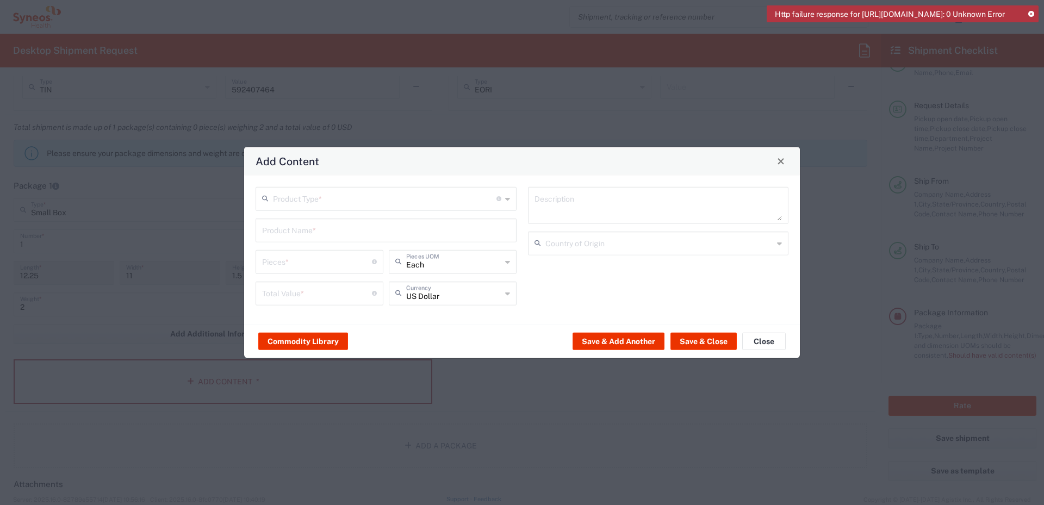
click at [510, 200] on icon at bounding box center [507, 198] width 5 height 17
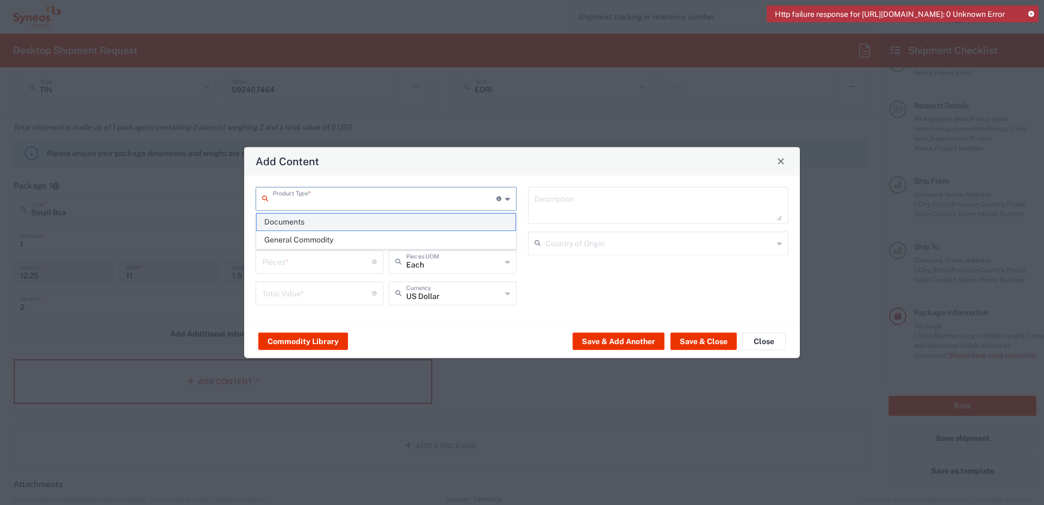
click at [322, 223] on span "Documents" at bounding box center [386, 222] width 259 height 17
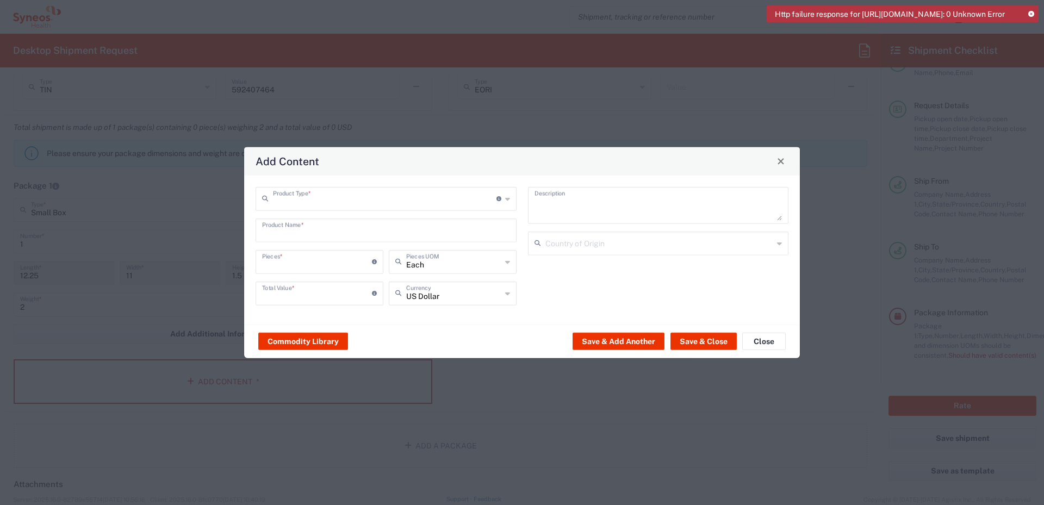
type input "Documents"
type input "1"
type textarea "Documents"
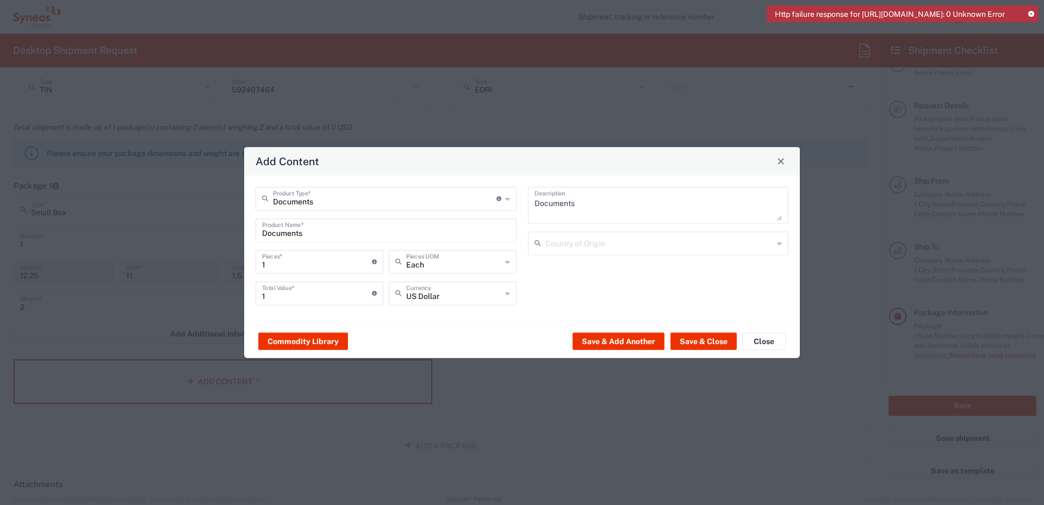
click at [509, 201] on icon at bounding box center [507, 198] width 5 height 17
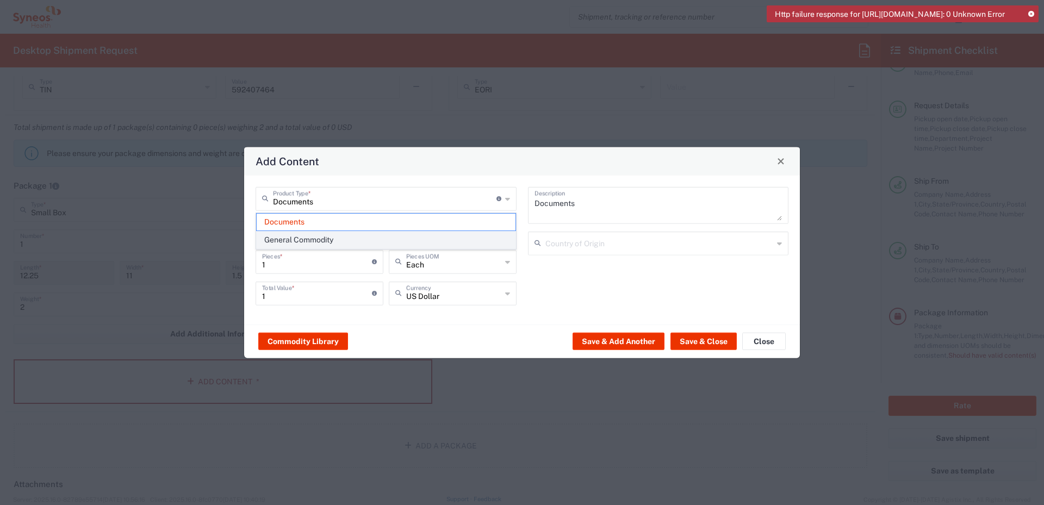
click at [449, 234] on span "General Commodity" at bounding box center [386, 240] width 259 height 17
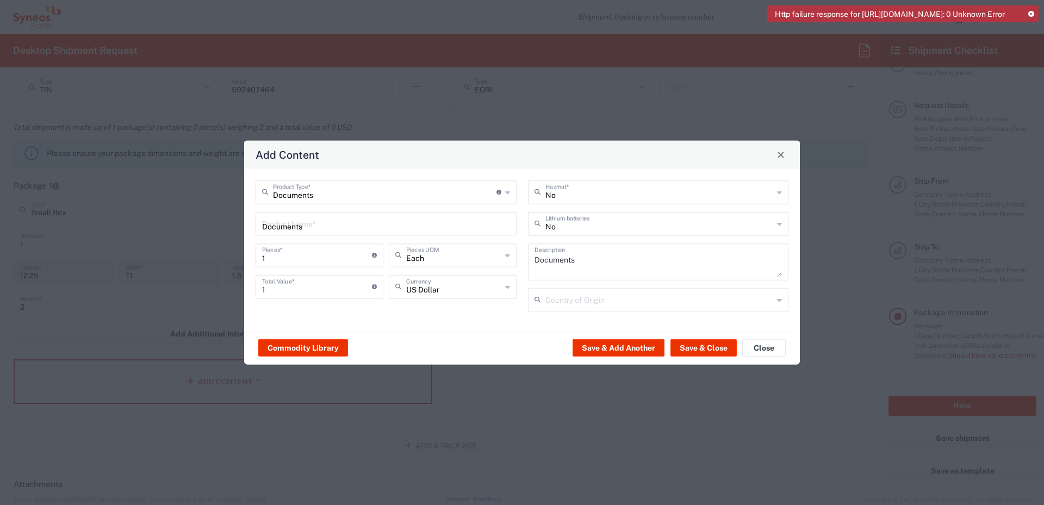
type input "General Commodity"
click at [471, 225] on input "text" at bounding box center [386, 222] width 248 height 19
type input "Address labels"
drag, startPoint x: 294, startPoint y: 294, endPoint x: 287, endPoint y: 294, distance: 7.1
click at [287, 294] on input "1" at bounding box center [317, 285] width 110 height 19
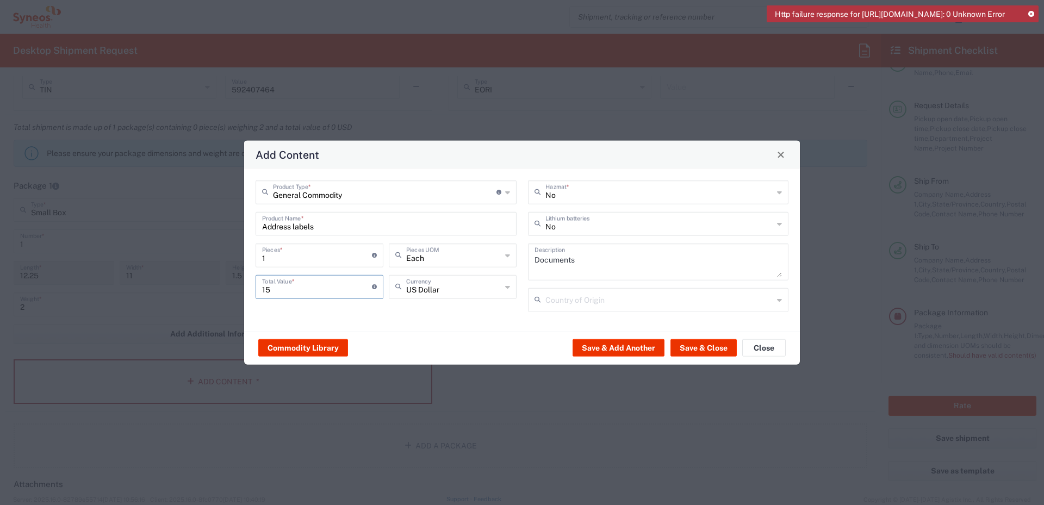
type input "15"
drag, startPoint x: 327, startPoint y: 227, endPoint x: 235, endPoint y: 227, distance: 92.4
click at [235, 227] on div "Add Content General Commodity Product Type * Document: Paper document generated…" at bounding box center [522, 252] width 1044 height 505
click at [600, 261] on textarea "Documents" at bounding box center [659, 261] width 248 height 30
click at [529, 258] on div "Documents Description" at bounding box center [658, 261] width 261 height 37
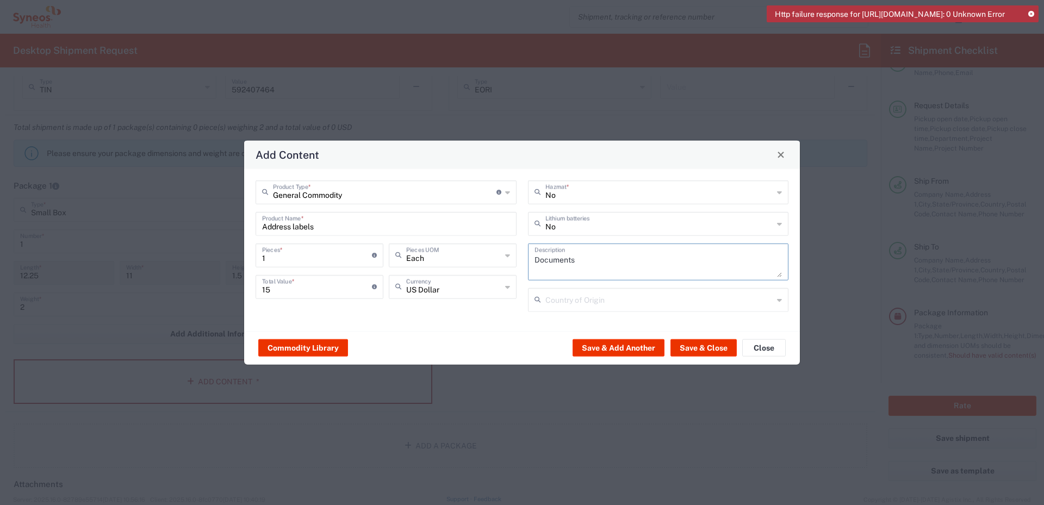
paste textarea "Address label"
type textarea "Address labels"
click at [717, 343] on button "Save & Close" at bounding box center [703, 347] width 66 height 17
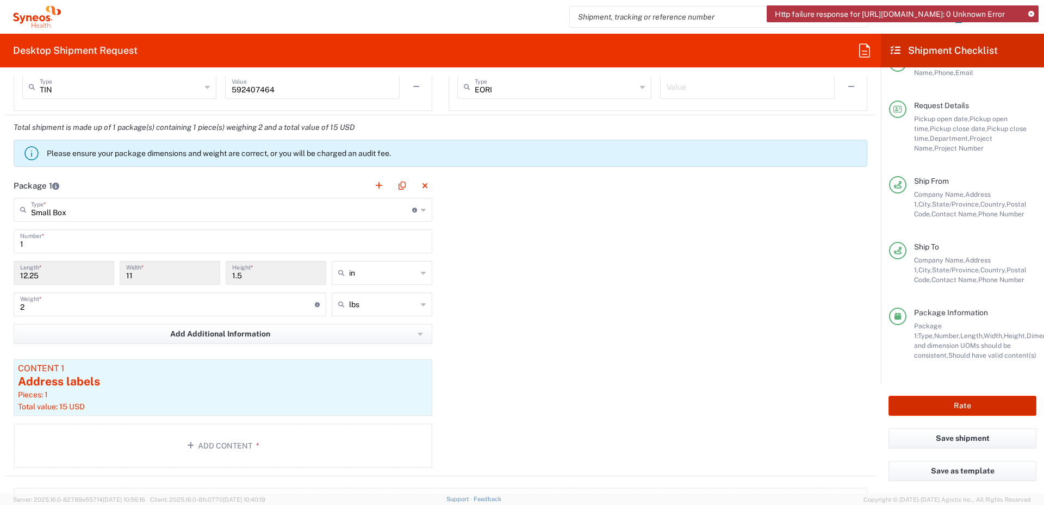
click at [996, 402] on button "Rate" at bounding box center [963, 406] width 148 height 20
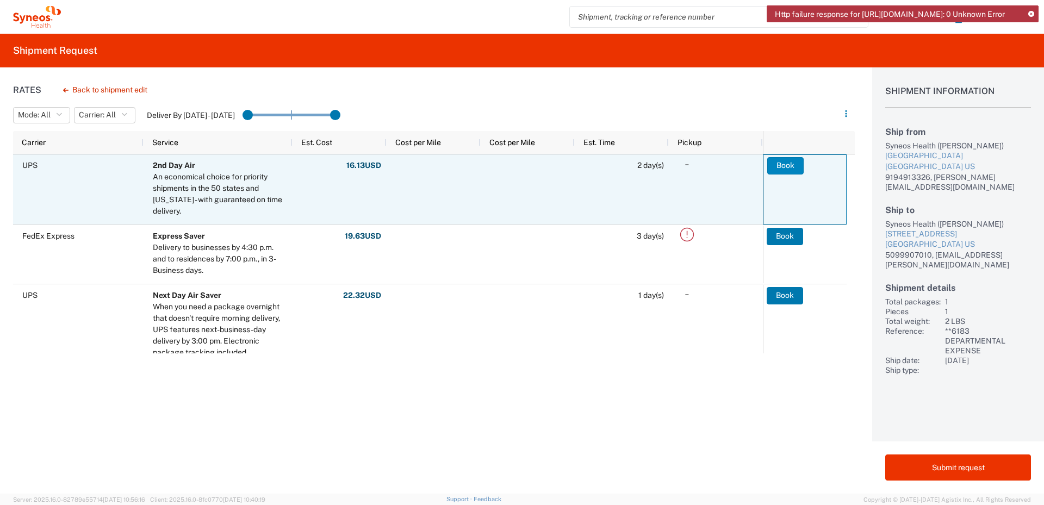
click at [792, 169] on button "Book" at bounding box center [785, 165] width 36 height 17
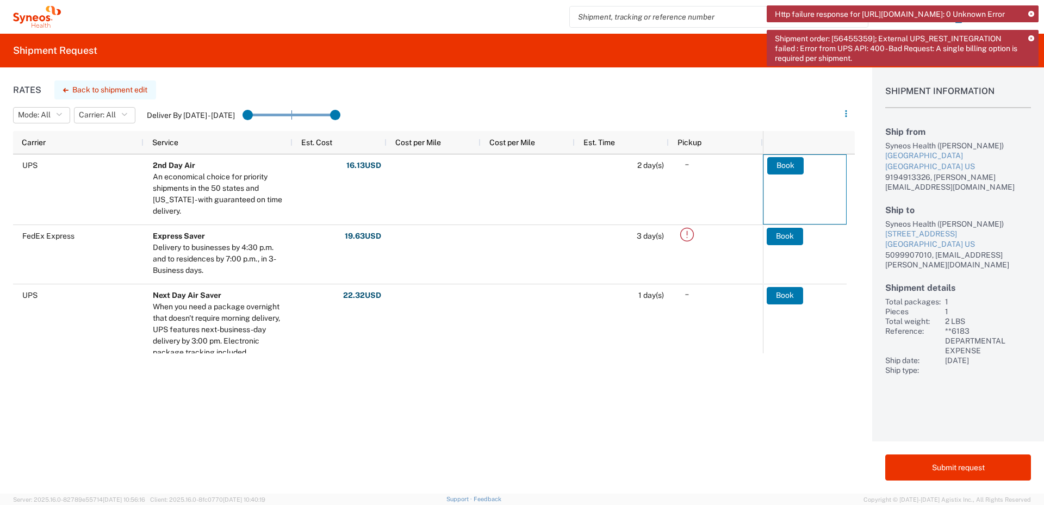
click at [90, 89] on button "Back to shipment edit" at bounding box center [105, 89] width 102 height 19
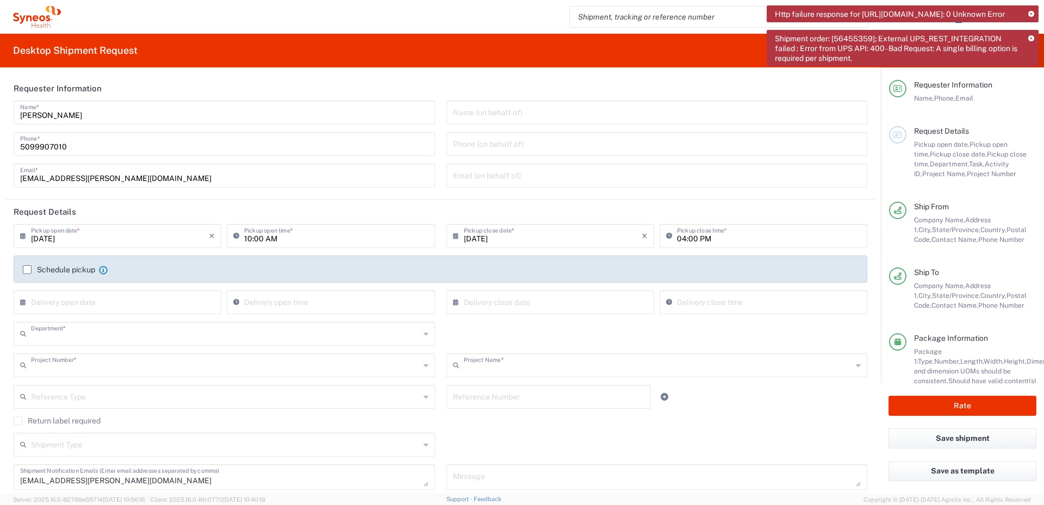
type input "5017"
type input "**6183 DEPARTMENTAL EXPENSE"
type input "6183"
type input "[US_STATE]"
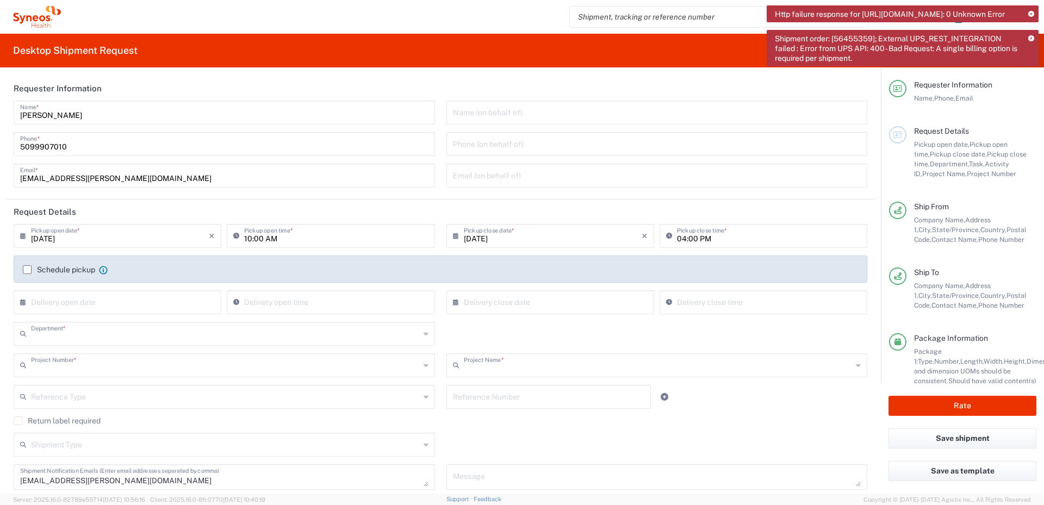
type input "Small Box"
type input "[US_STATE]"
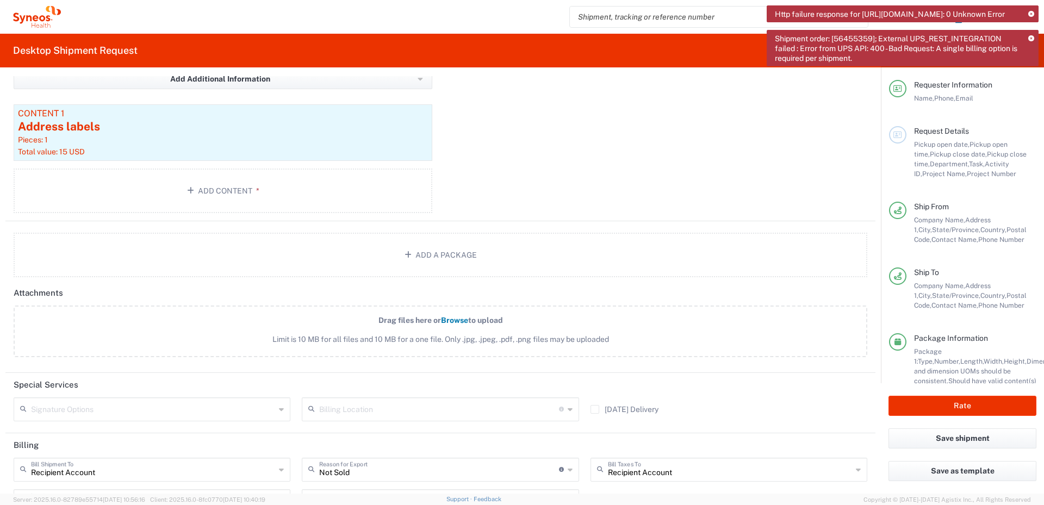
scroll to position [1416, 0]
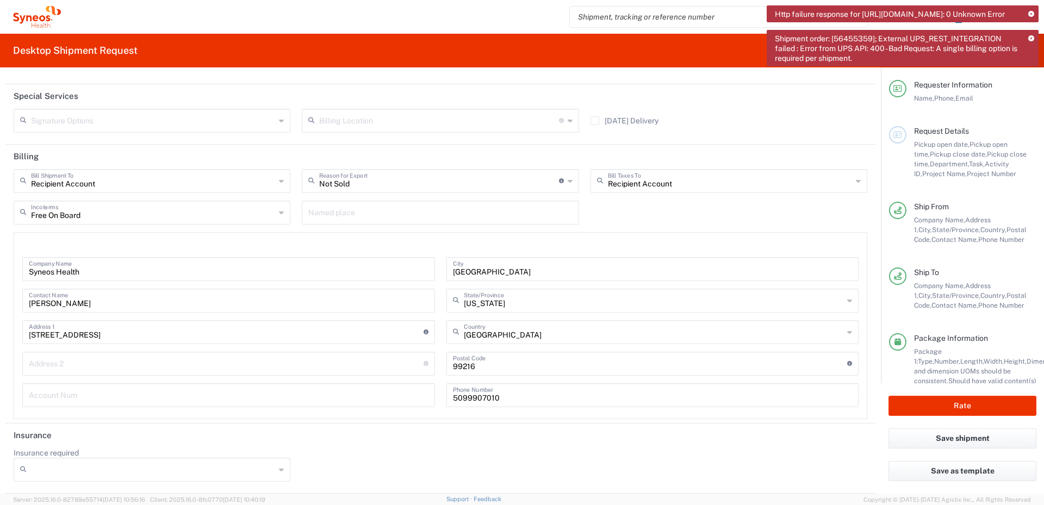
click at [276, 183] on div "Recipient Account Bill Shipment To" at bounding box center [152, 181] width 277 height 24
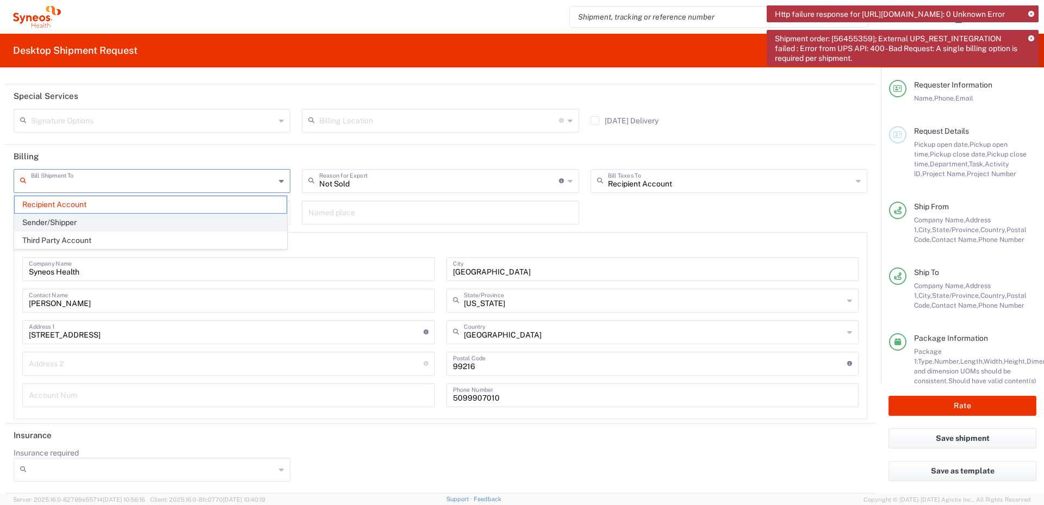
click at [147, 221] on span "Sender/Shipper" at bounding box center [151, 222] width 272 height 17
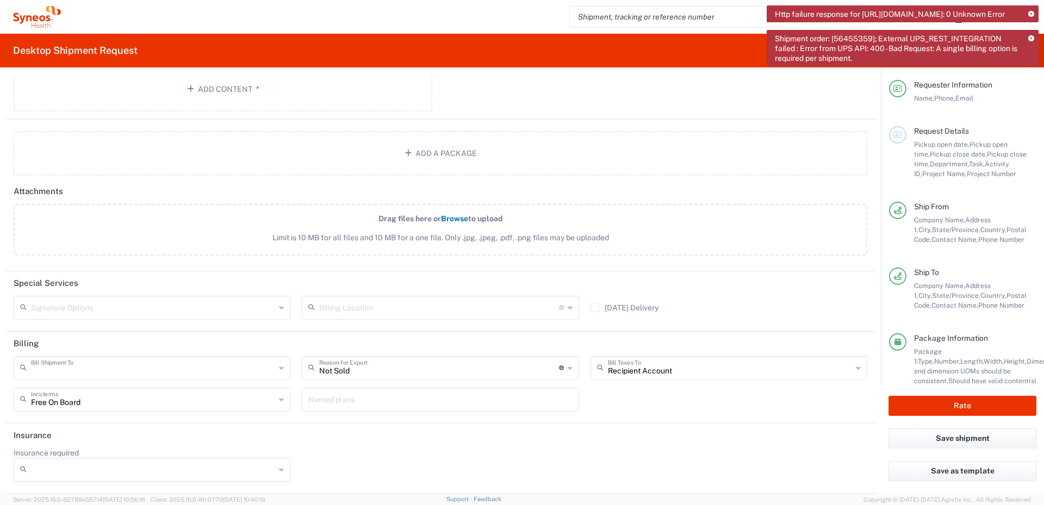
type input "Sender/Shipper"
click at [853, 369] on div "Recipient Account Bill Taxes To" at bounding box center [729, 368] width 277 height 24
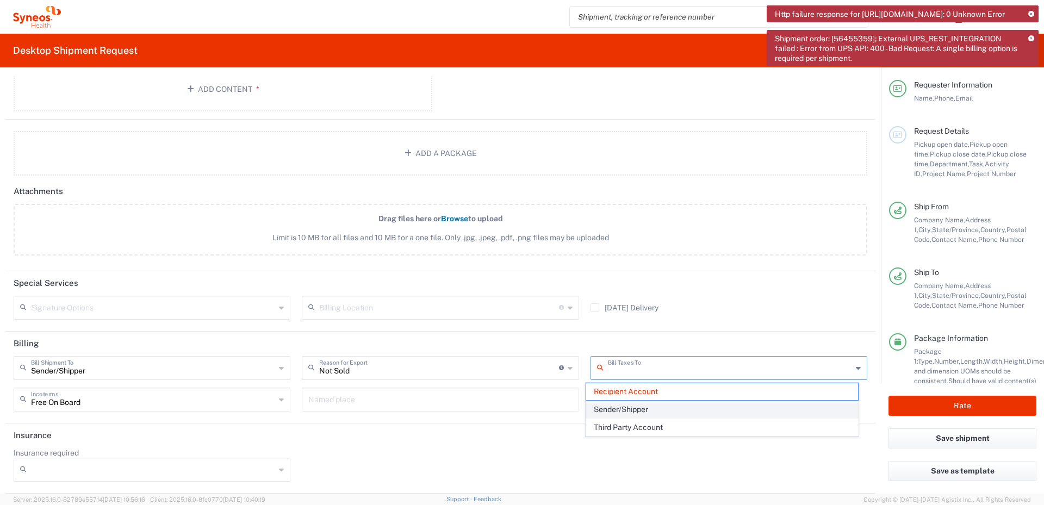
click at [742, 413] on span "Sender/Shipper" at bounding box center [722, 409] width 272 height 17
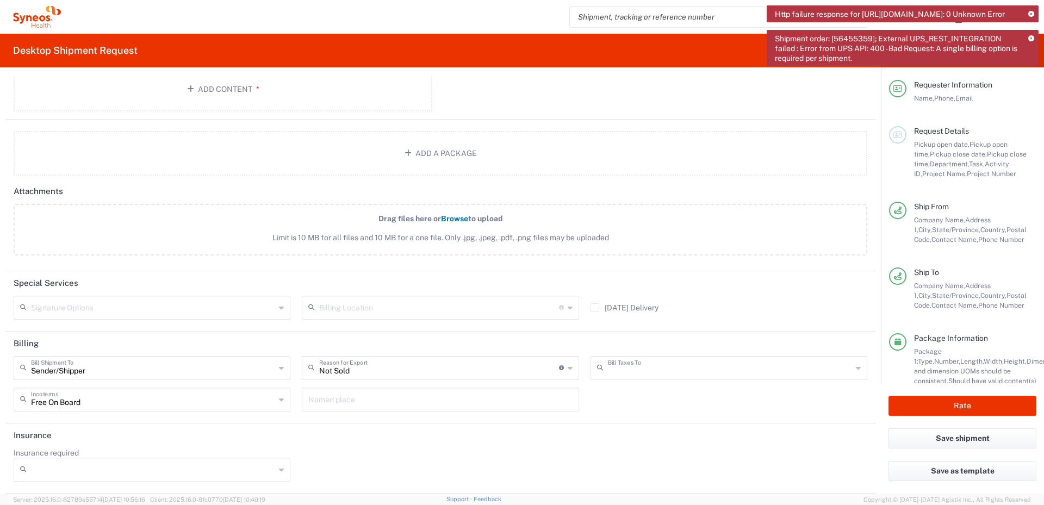
type input "Sender/Shipper"
click at [281, 468] on icon at bounding box center [281, 469] width 5 height 17
click at [209, 431] on span "No" at bounding box center [151, 430] width 272 height 17
type input "No"
click at [933, 402] on button "Rate" at bounding box center [963, 406] width 148 height 20
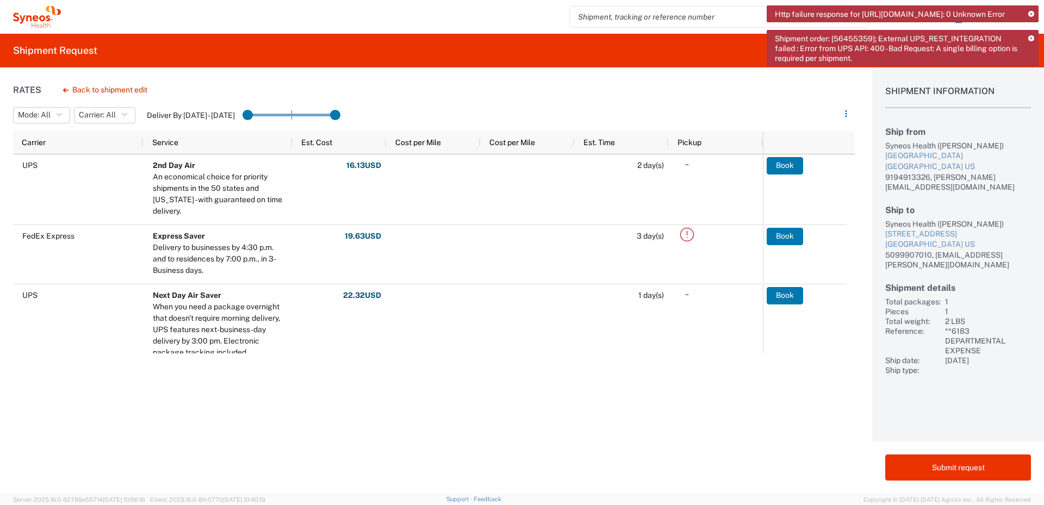
click at [1033, 15] on icon at bounding box center [1031, 14] width 6 height 6
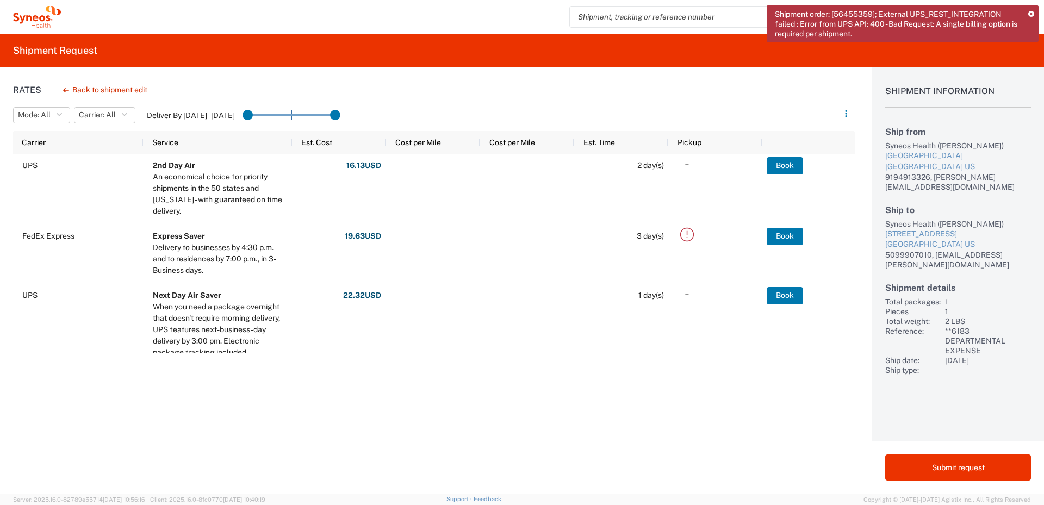
click at [1033, 15] on icon at bounding box center [1031, 14] width 6 height 6
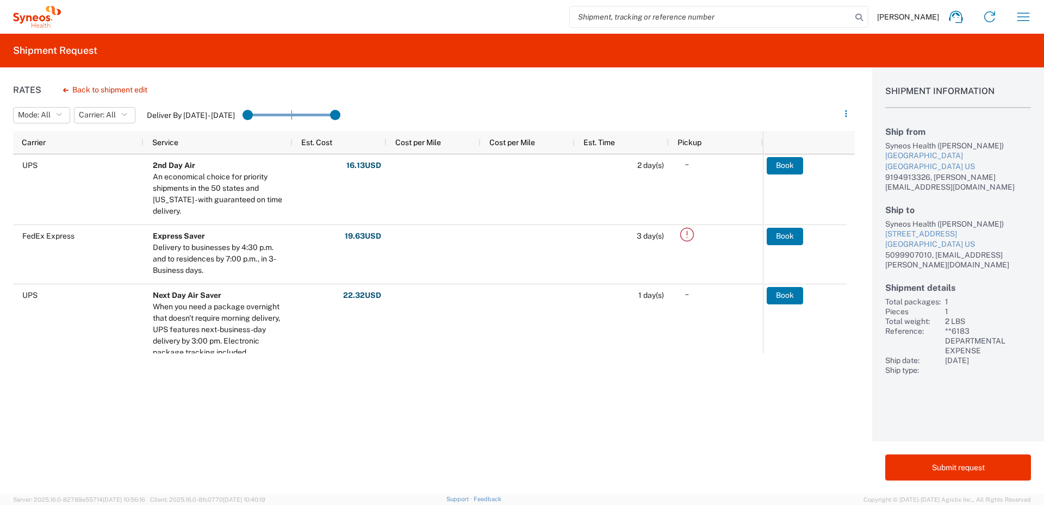
click at [784, 164] on button "Book" at bounding box center [785, 165] width 36 height 17
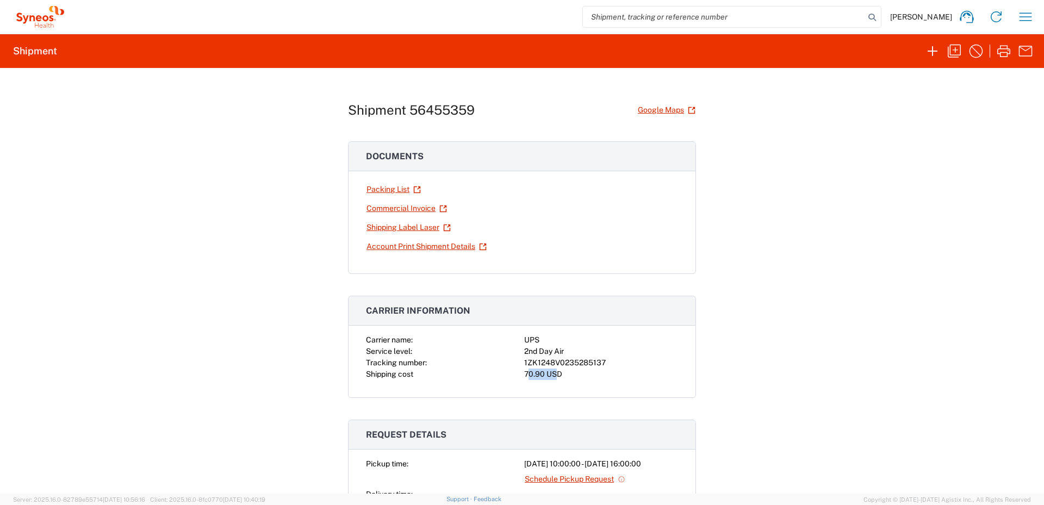
drag, startPoint x: 555, startPoint y: 371, endPoint x: 513, endPoint y: 376, distance: 42.1
click at [513, 376] on div "Carrier name: UPS Service level: 2nd Day Air Tracking number: 1ZK1248V023528513…" at bounding box center [522, 357] width 312 height 46
drag, startPoint x: 513, startPoint y: 376, endPoint x: 169, endPoint y: 342, distance: 345.9
click at [169, 342] on div "Shipment 56455359 Google Maps Documents Packing List Commercial Invoice Shippin…" at bounding box center [522, 281] width 1044 height 426
click at [746, 247] on div "Shipment 56455359 Google Maps Documents Packing List Commercial Invoice Shippin…" at bounding box center [522, 281] width 1044 height 426
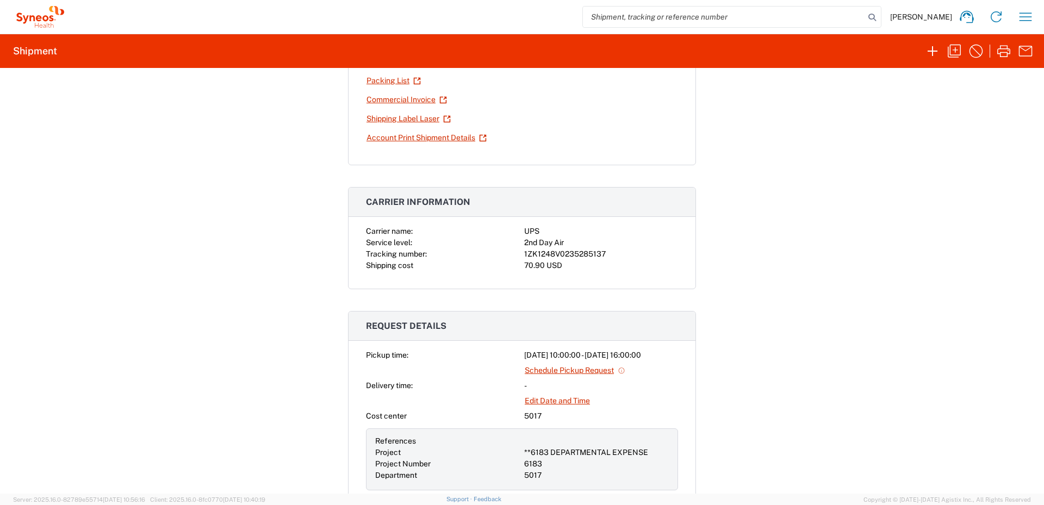
scroll to position [54, 0]
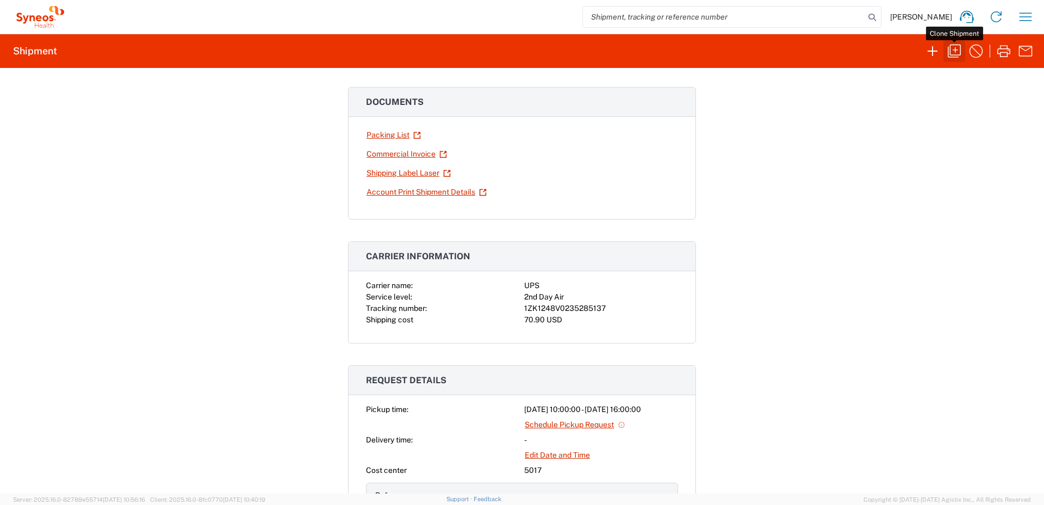
click at [958, 52] on icon "button" at bounding box center [954, 50] width 17 height 17
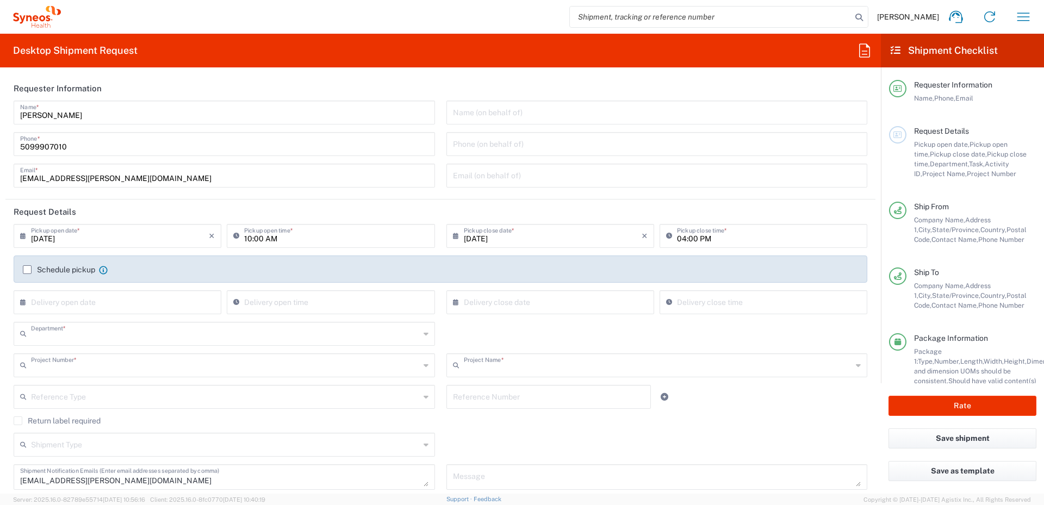
type input "5017"
type input "**6183 DEPARTMENTAL EXPENSE"
type input "6183"
type input "[US_STATE]"
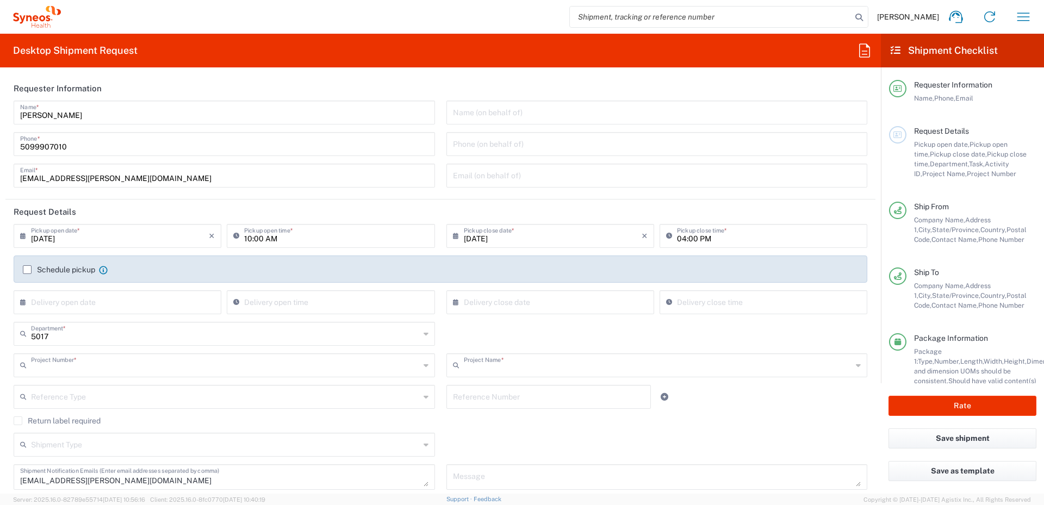
type input "Small Box"
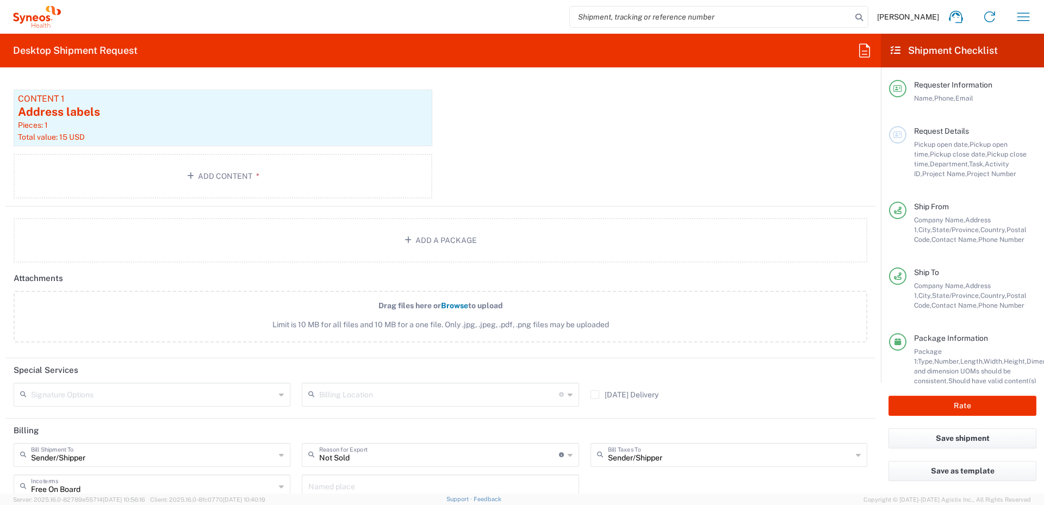
scroll to position [1229, 0]
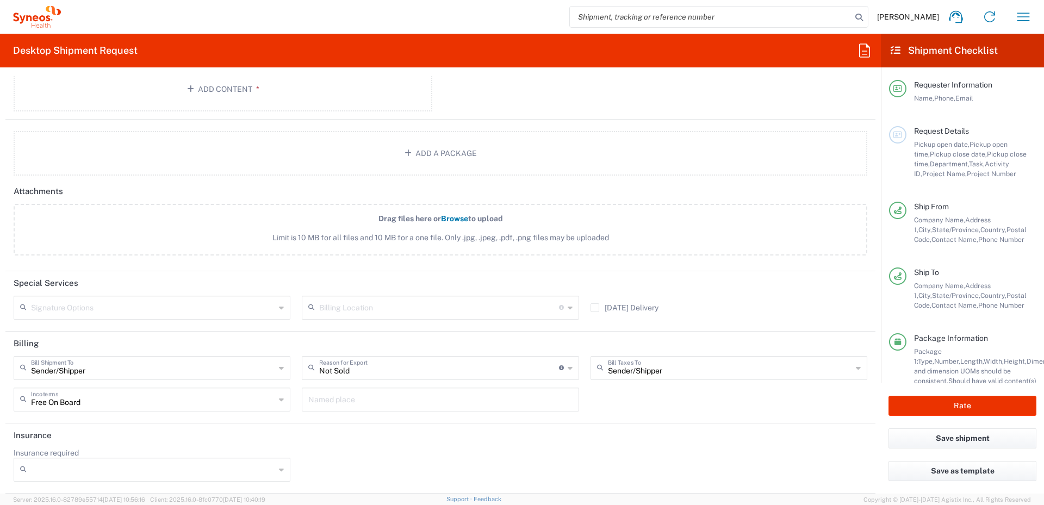
click at [279, 469] on icon at bounding box center [281, 469] width 5 height 17
click at [58, 431] on span "No" at bounding box center [151, 430] width 272 height 17
type input "No"
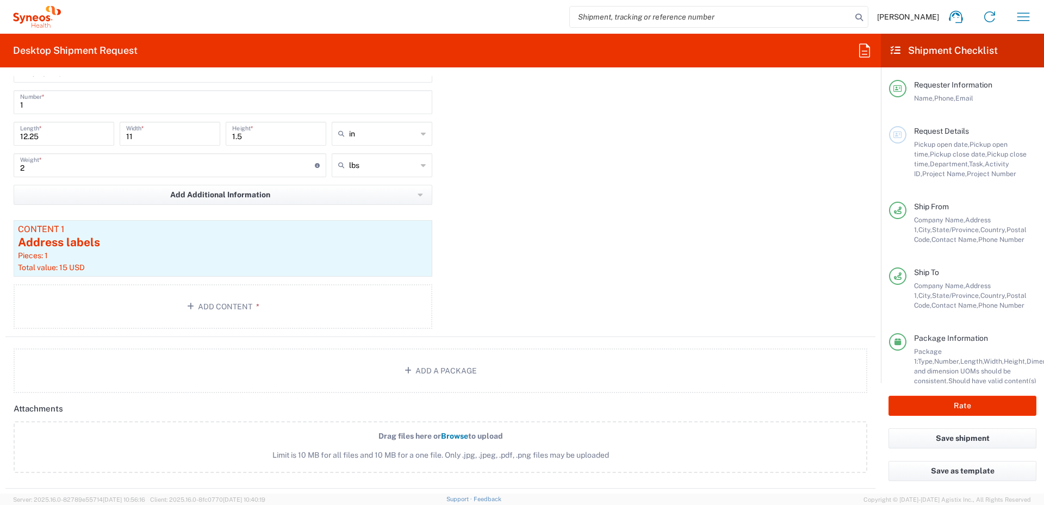
click at [525, 91] on div "Package 1 Small Box Type * Material used to package goods Small Box Envelope La…" at bounding box center [440, 185] width 870 height 303
click at [980, 406] on button "Rate" at bounding box center [963, 406] width 148 height 20
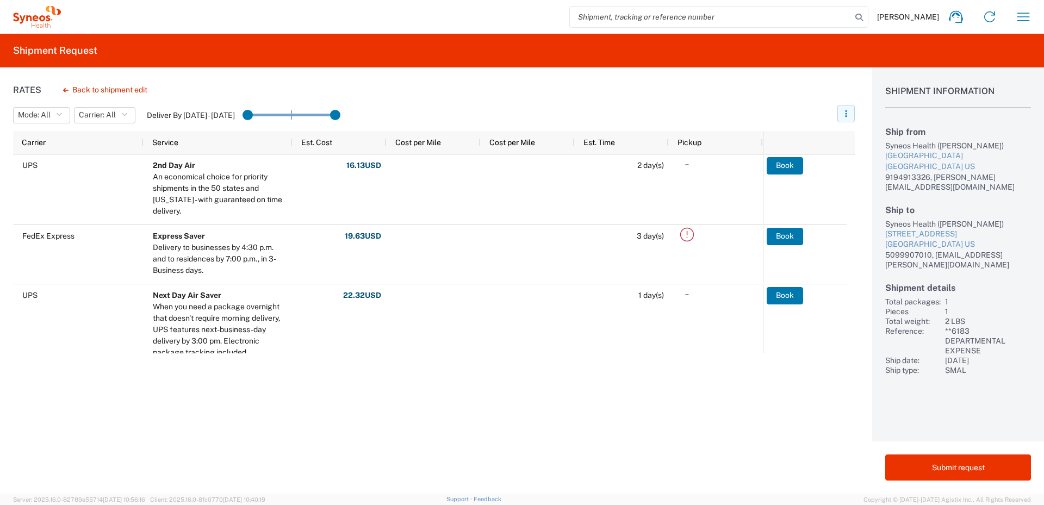
click at [847, 114] on icon "button" at bounding box center [846, 114] width 8 height 8
click at [800, 106] on agx-table-filter-chips "Mode: All All SMAL Carrier: All All FedEx Express UPS Deliver By [DATE] - [DATE]" at bounding box center [423, 119] width 821 height 26
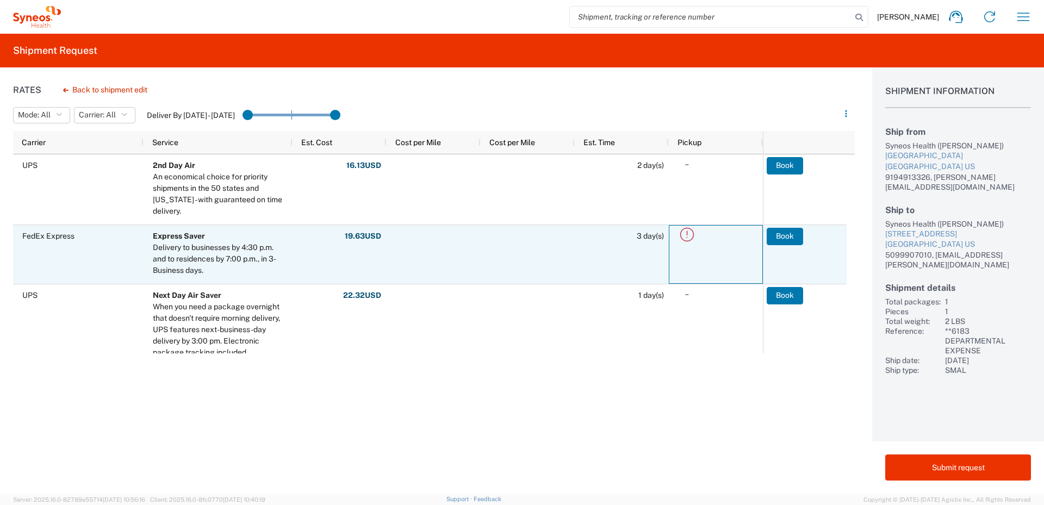
click at [687, 235] on icon at bounding box center [687, 235] width 14 height 14
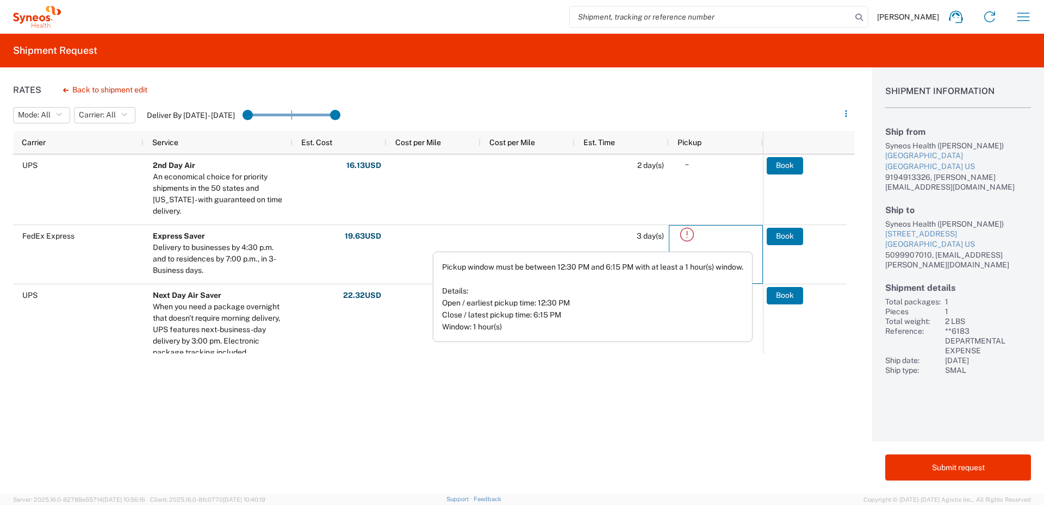
click at [704, 101] on header "Mode: All All SMAL Carrier: All All FedEx Express UPS Deliver By [DATE] - [DATE]" at bounding box center [434, 116] width 842 height 30
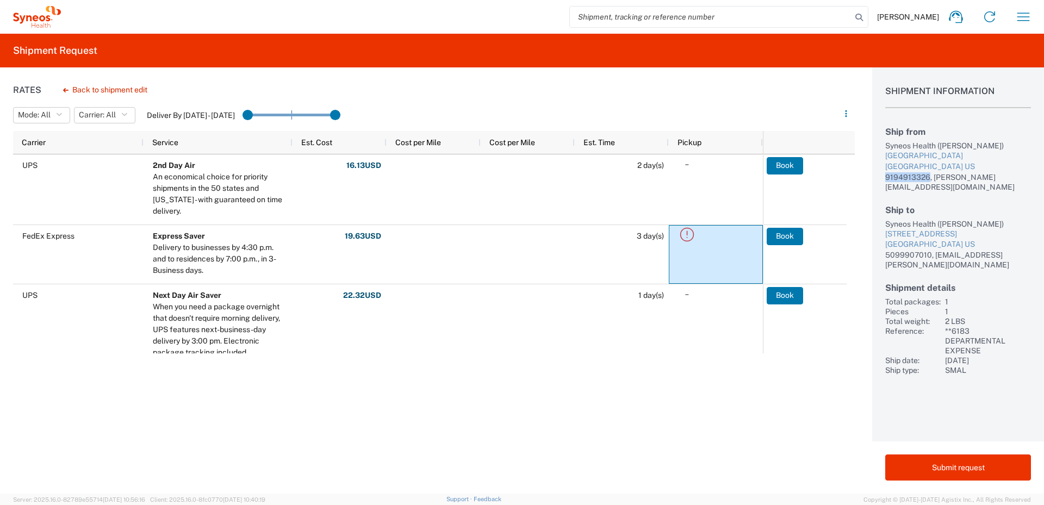
drag, startPoint x: 929, startPoint y: 187, endPoint x: 886, endPoint y: 187, distance: 43.0
click at [886, 187] on div "9194913326, [PERSON_NAME][EMAIL_ADDRESS][DOMAIN_NAME]" at bounding box center [958, 182] width 146 height 20
copy div "9194913326"
